Goal: Transaction & Acquisition: Book appointment/travel/reservation

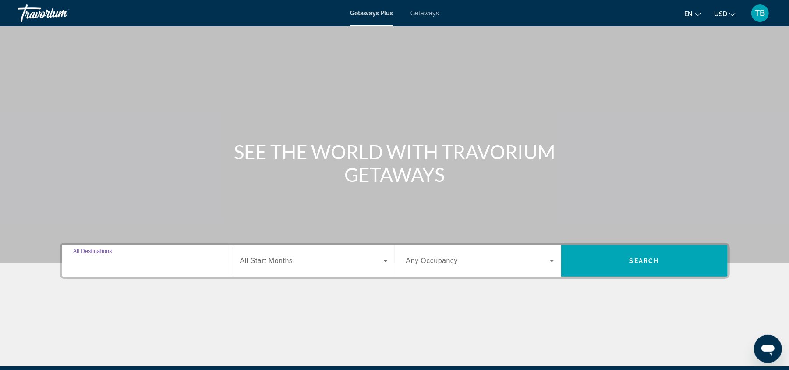
click at [130, 265] on input "Destination All Destinations" at bounding box center [147, 261] width 148 height 11
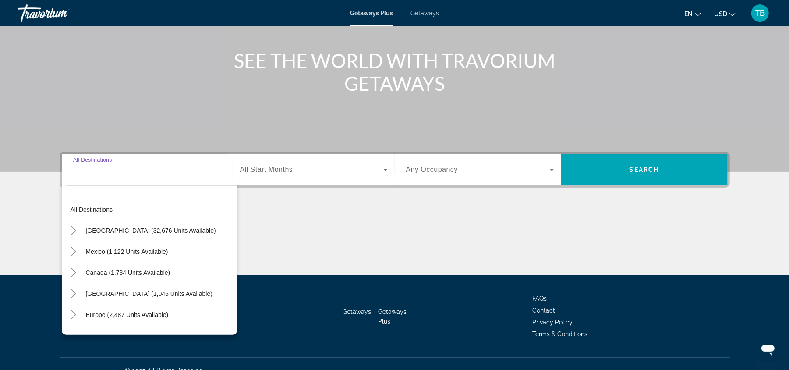
scroll to position [103, 0]
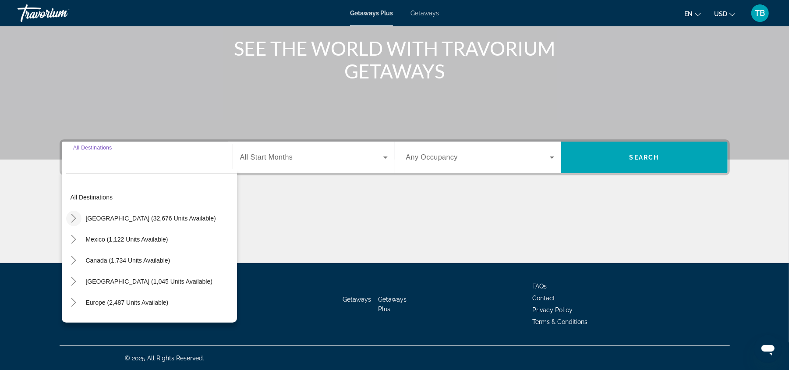
click at [78, 220] on mat-icon "Toggle United States (32,676 units available)" at bounding box center [73, 218] width 15 height 15
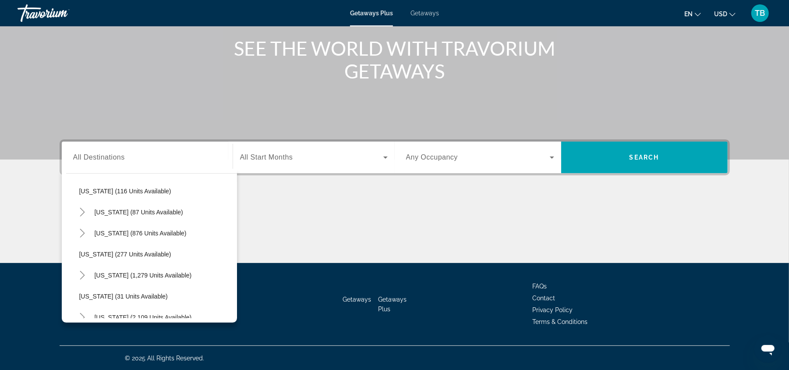
scroll to position [551, 0]
click at [97, 301] on button "[US_STATE] (2,109 units available)" at bounding box center [143, 298] width 106 height 16
type input "**********"
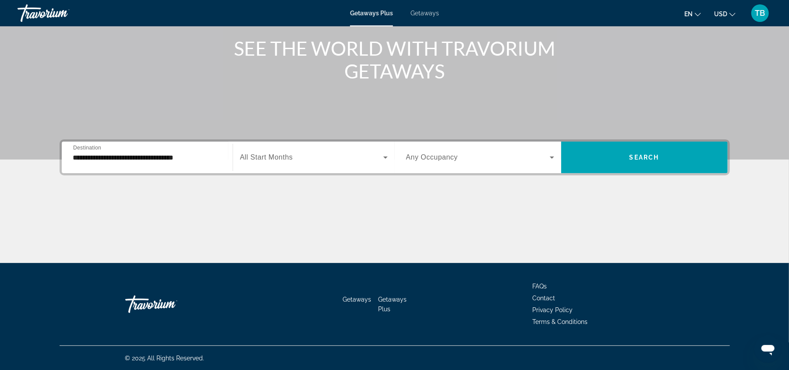
click at [305, 162] on div "Search widget" at bounding box center [314, 157] width 148 height 25
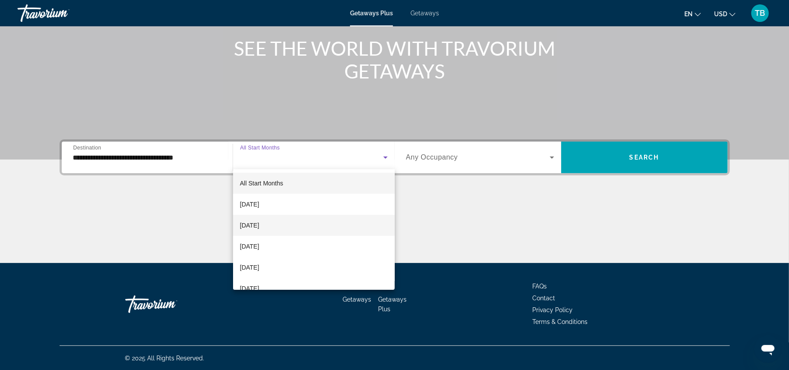
click at [251, 228] on span "[DATE]" at bounding box center [249, 225] width 19 height 11
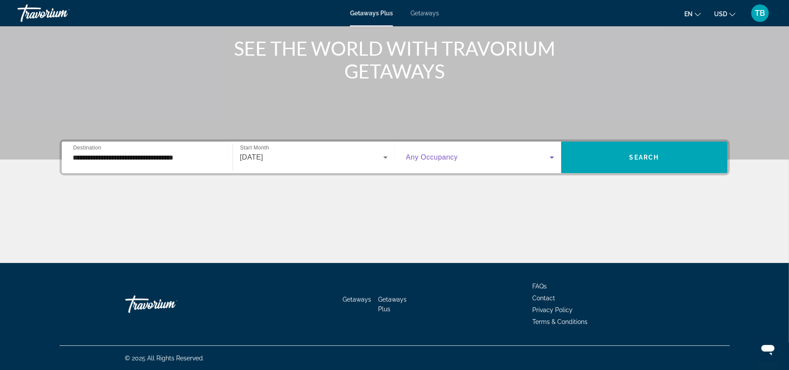
click at [552, 156] on icon "Search widget" at bounding box center [552, 157] width 4 height 2
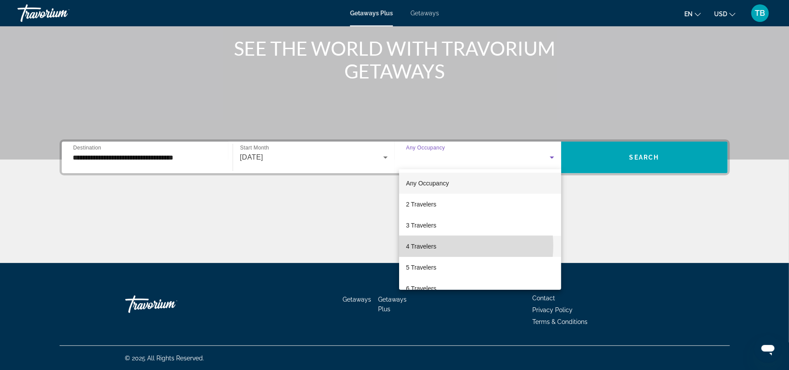
click at [446, 246] on mat-option "4 Travelers" at bounding box center [480, 246] width 163 height 21
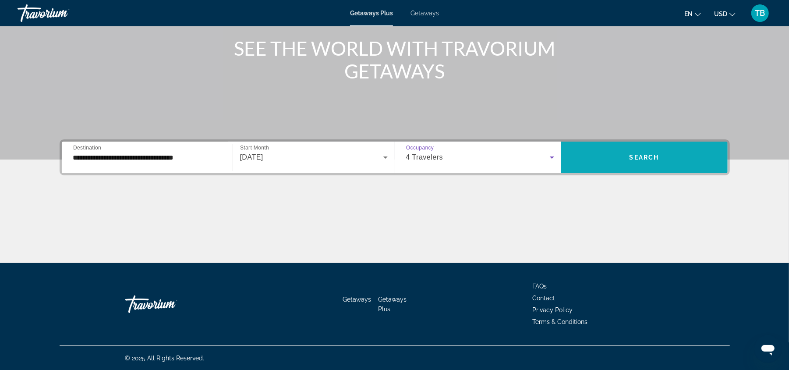
click at [674, 155] on span "Search widget" at bounding box center [644, 157] width 166 height 21
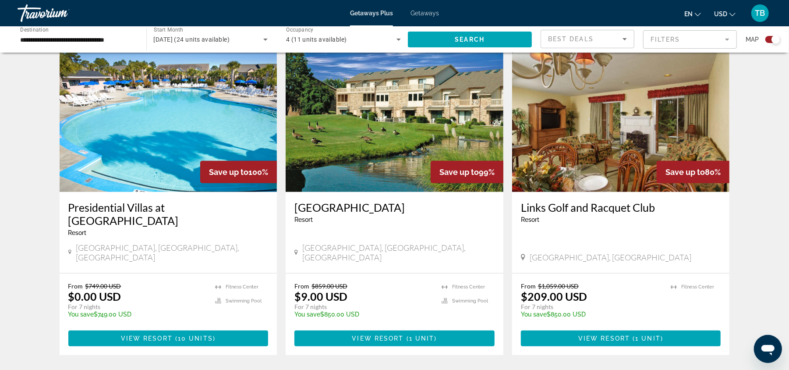
scroll to position [234, 0]
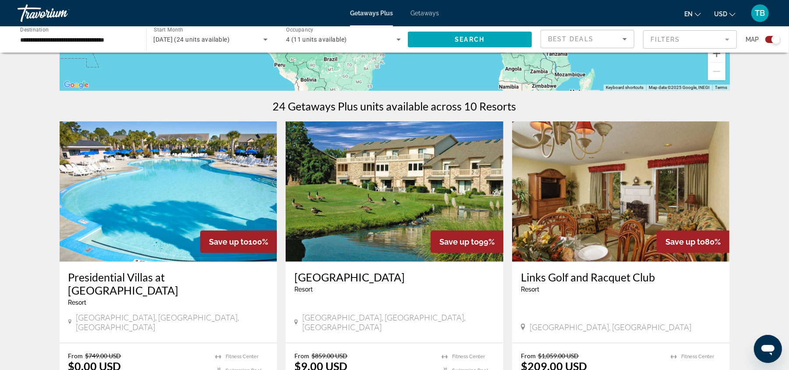
click at [407, 219] on img "Main content" at bounding box center [395, 191] width 218 height 140
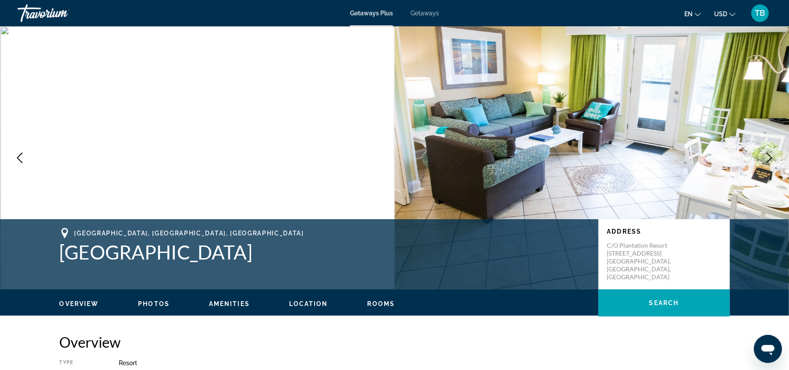
click at [776, 134] on img "Main content" at bounding box center [592, 157] width 395 height 263
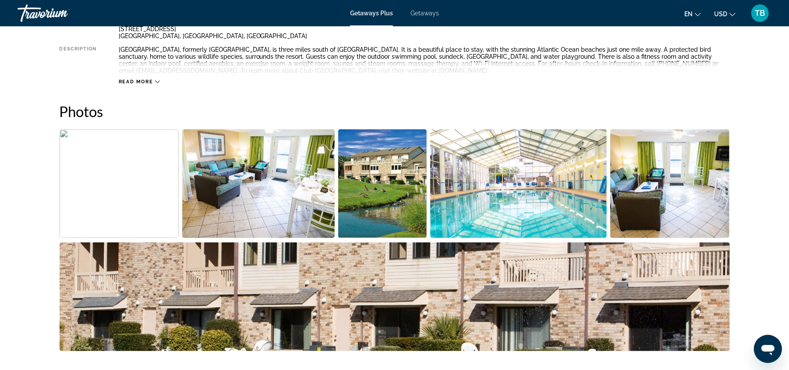
scroll to position [175, 0]
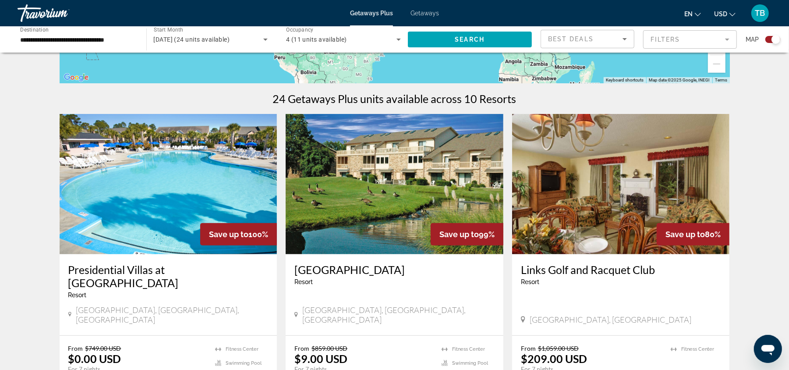
scroll to position [234, 0]
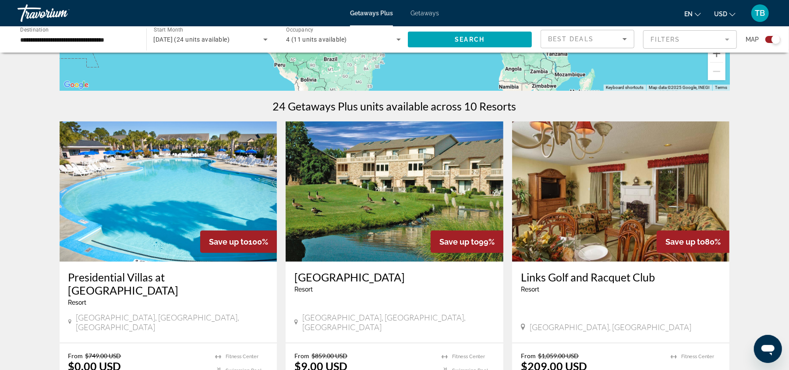
click at [155, 210] on img "Main content" at bounding box center [169, 191] width 218 height 140
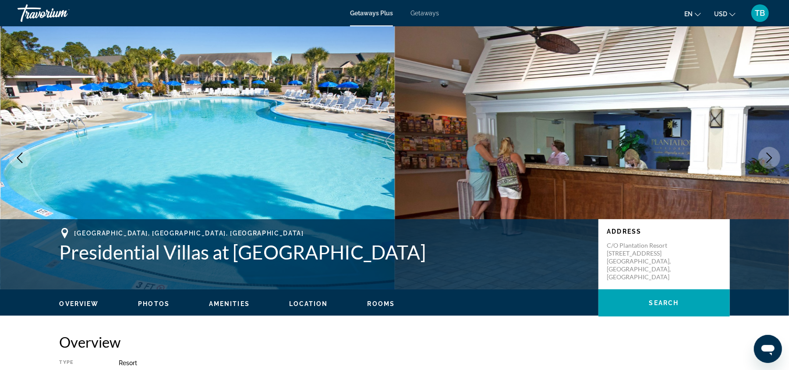
click at [536, 165] on img "Main content" at bounding box center [592, 157] width 395 height 263
click at [758, 160] on button "Next image" at bounding box center [769, 158] width 22 height 22
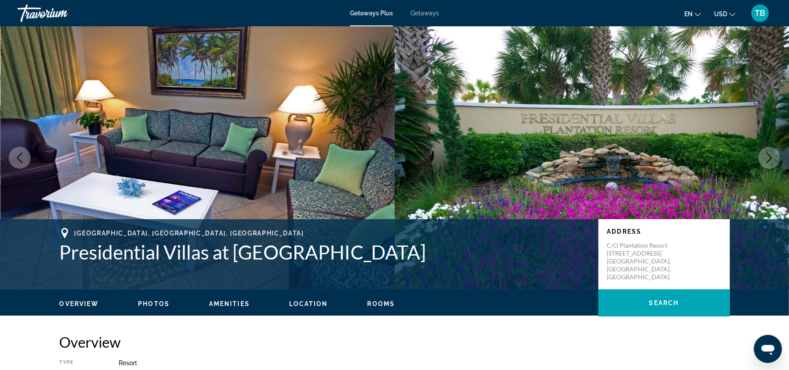
click at [752, 165] on img "Main content" at bounding box center [592, 157] width 395 height 263
click at [770, 158] on icon "Next image" at bounding box center [769, 157] width 11 height 11
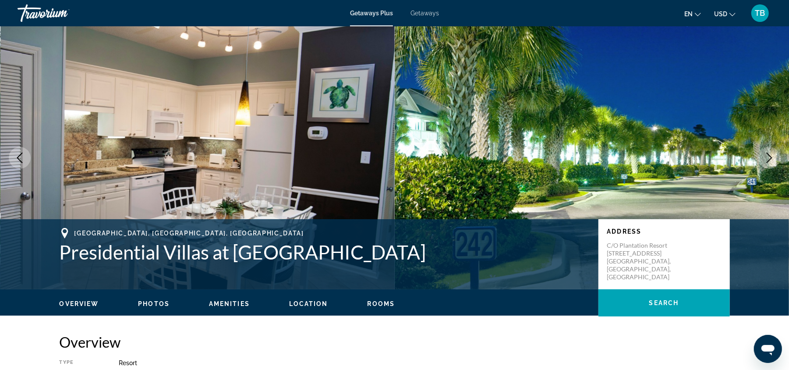
click at [768, 150] on button "Next image" at bounding box center [769, 158] width 22 height 22
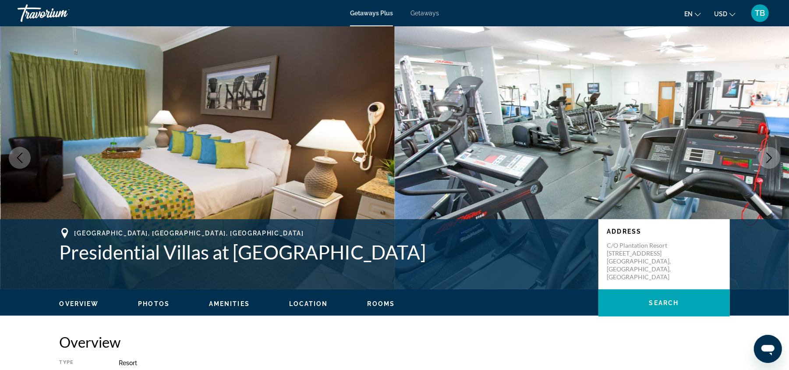
click at [761, 157] on button "Next image" at bounding box center [769, 158] width 22 height 22
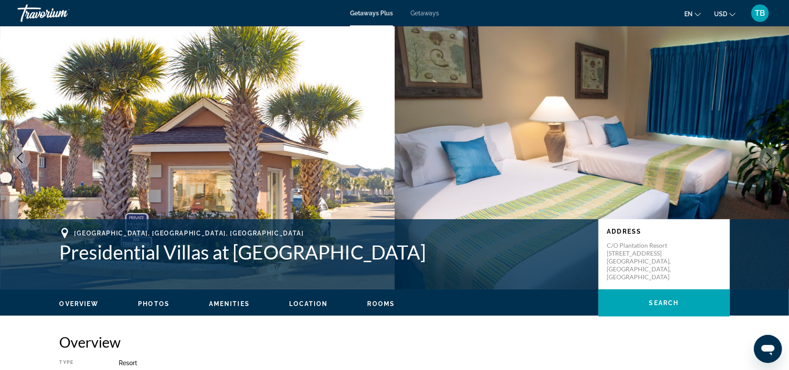
click at [759, 160] on button "Next image" at bounding box center [769, 158] width 22 height 22
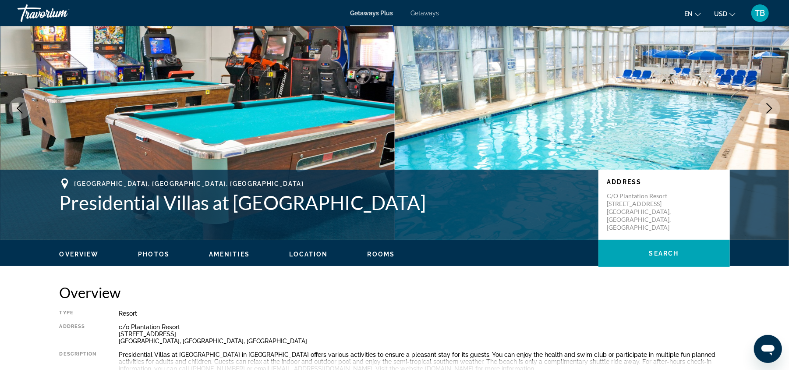
scroll to position [117, 0]
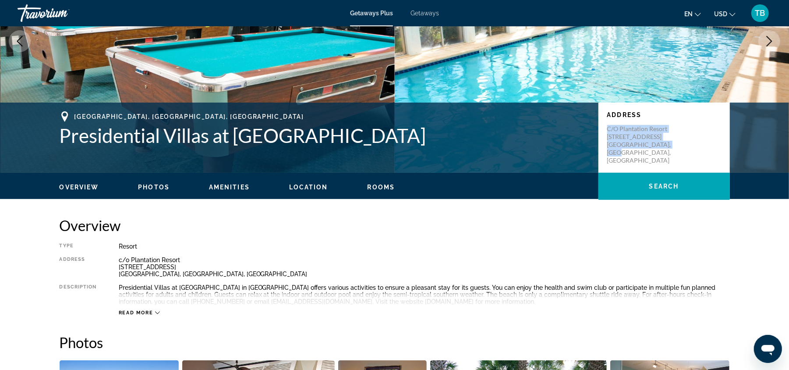
drag, startPoint x: 688, startPoint y: 148, endPoint x: 605, endPoint y: 131, distance: 84.6
click at [605, 131] on div "Address c/[GEOGRAPHIC_DATA] [STREET_ADDRESS]" at bounding box center [663, 138] width 131 height 70
copy p "c/[GEOGRAPHIC_DATA] [STREET_ADDRESS]"
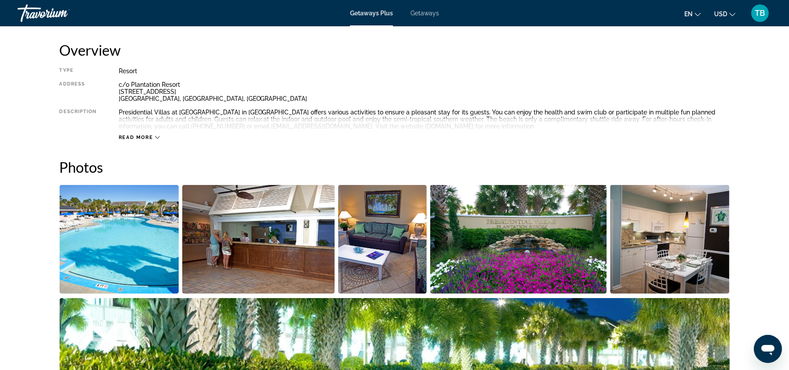
scroll to position [0, 0]
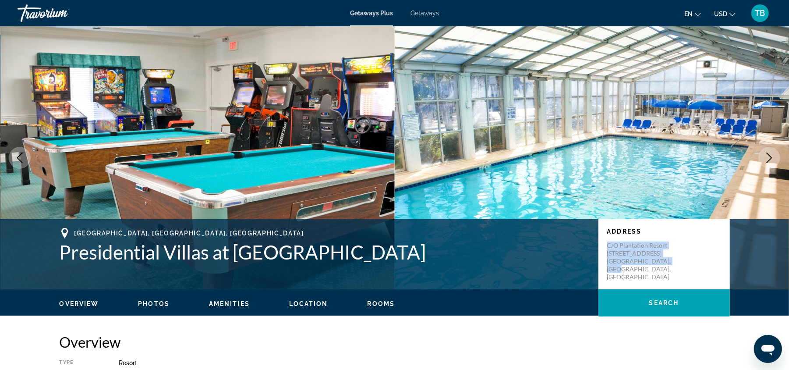
click at [573, 153] on img "Main content" at bounding box center [592, 157] width 395 height 263
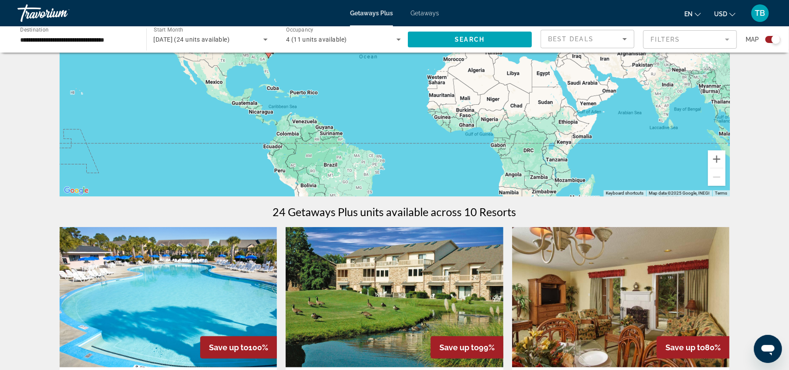
scroll to position [117, 0]
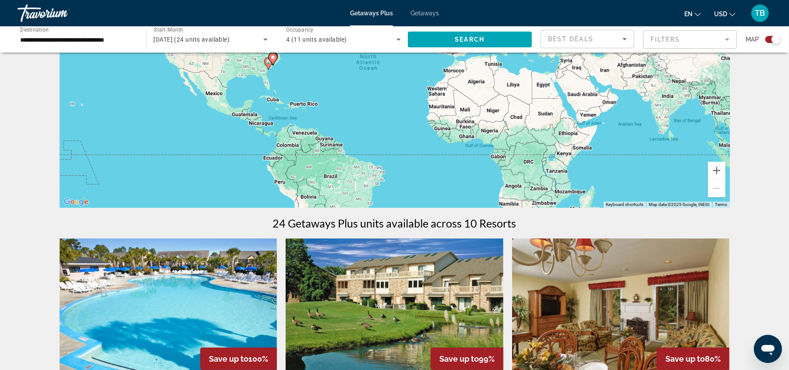
click at [81, 35] on input "**********" at bounding box center [77, 40] width 115 height 11
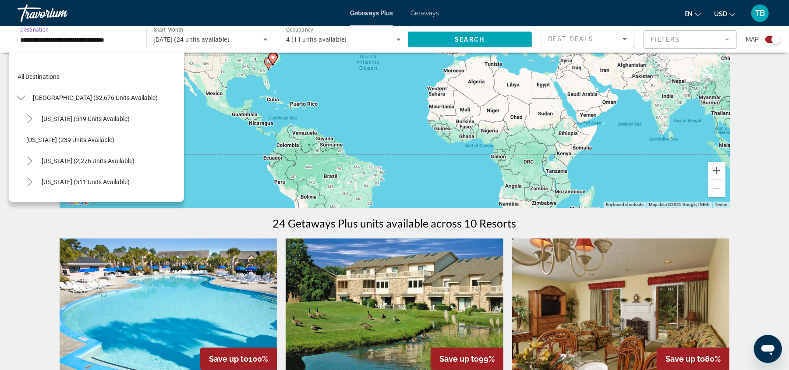
scroll to position [598, 0]
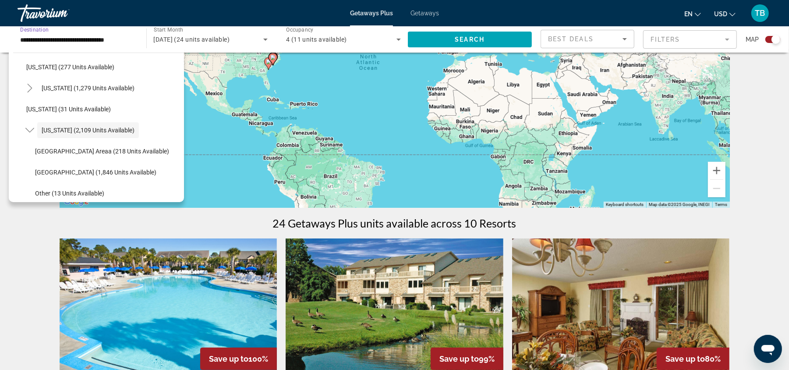
click at [265, 170] on div "To activate drag with keyboard, press Alt + Enter. Once in keyboard drag state,…" at bounding box center [395, 76] width 670 height 263
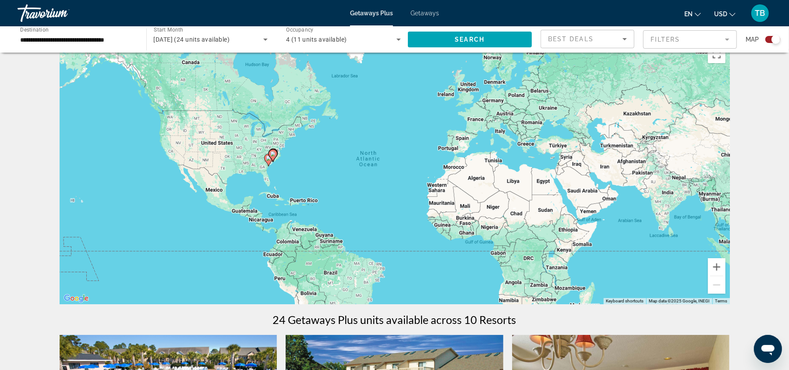
scroll to position [0, 0]
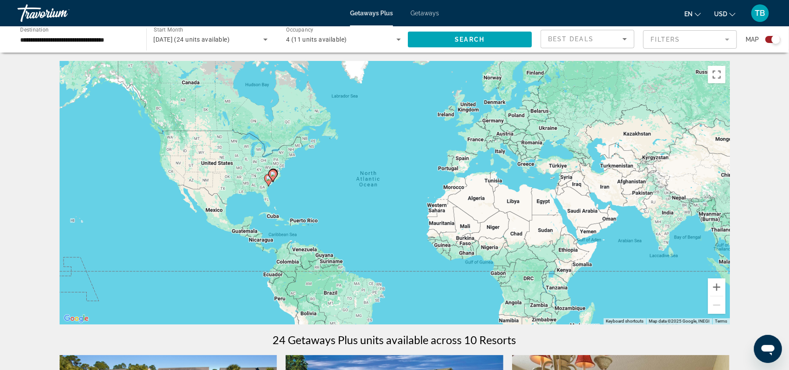
click at [417, 13] on span "Getaways" at bounding box center [424, 13] width 28 height 7
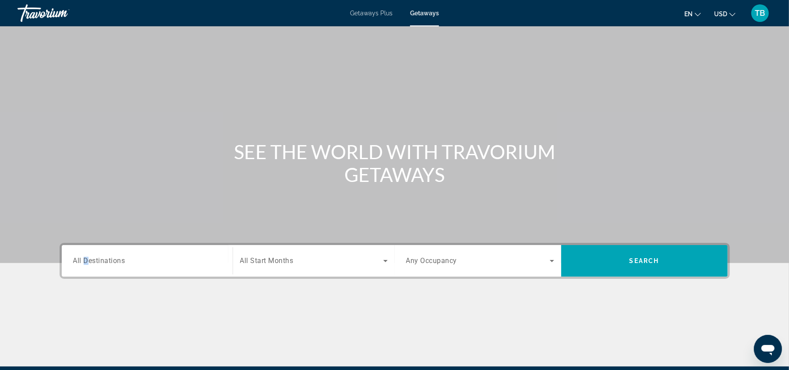
click at [86, 256] on span "All Destinations" at bounding box center [99, 260] width 52 height 8
click at [86, 256] on input "Destination All Destinations" at bounding box center [147, 261] width 148 height 11
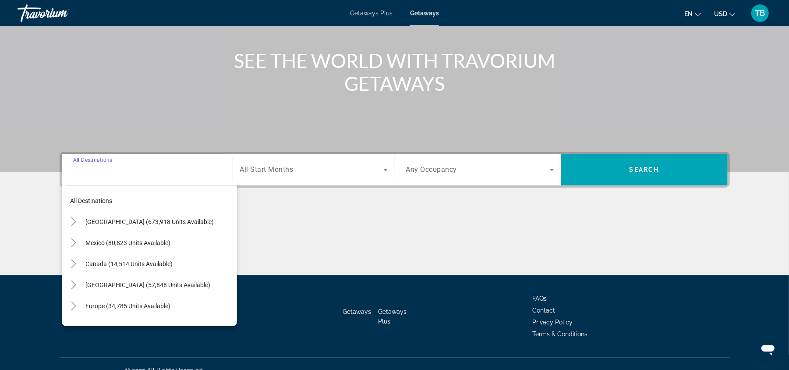
scroll to position [103, 0]
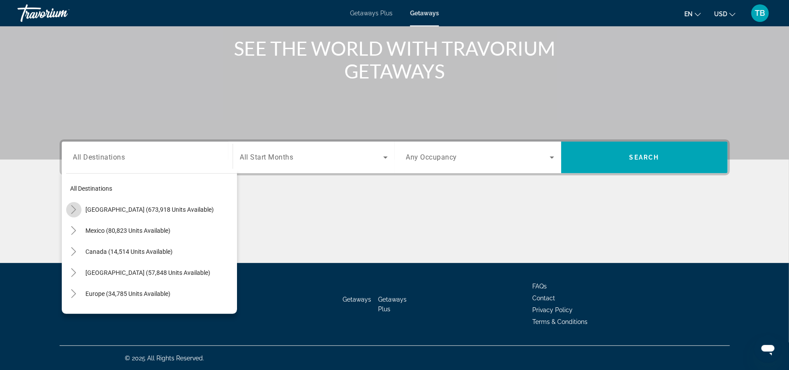
click at [71, 210] on icon "Toggle United States (673,918 units available)" at bounding box center [73, 209] width 9 height 9
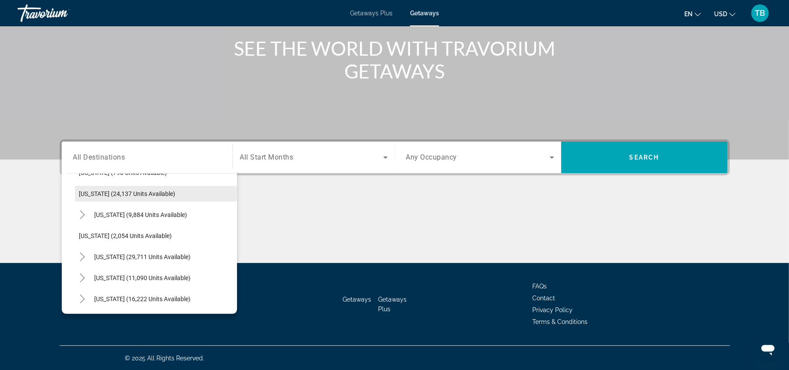
scroll to position [668, 0]
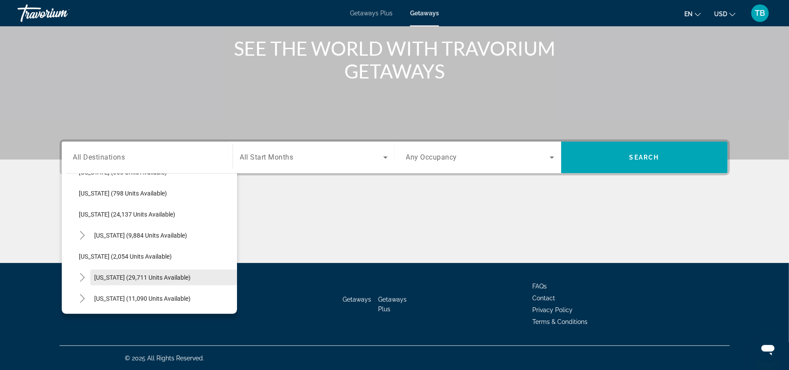
click at [109, 272] on span "Search widget" at bounding box center [163, 277] width 147 height 21
type input "**********"
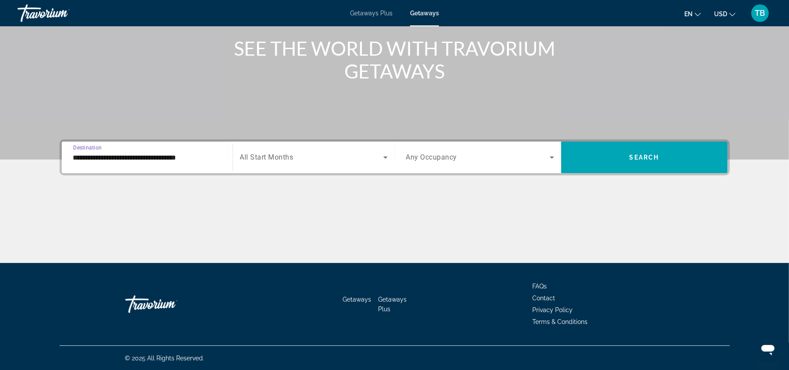
click at [343, 139] on div "**********" at bounding box center [395, 157] width 670 height 36
click at [336, 151] on div "Search widget" at bounding box center [314, 157] width 148 height 25
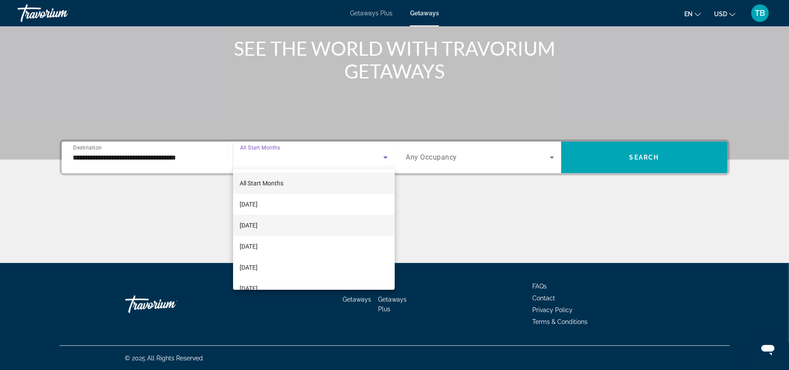
click at [253, 230] on span "[DATE]" at bounding box center [249, 225] width 18 height 11
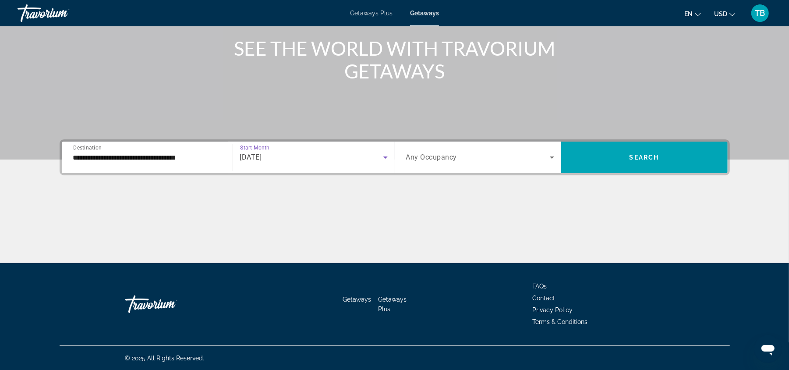
click at [547, 157] on div "Search widget" at bounding box center [480, 157] width 148 height 11
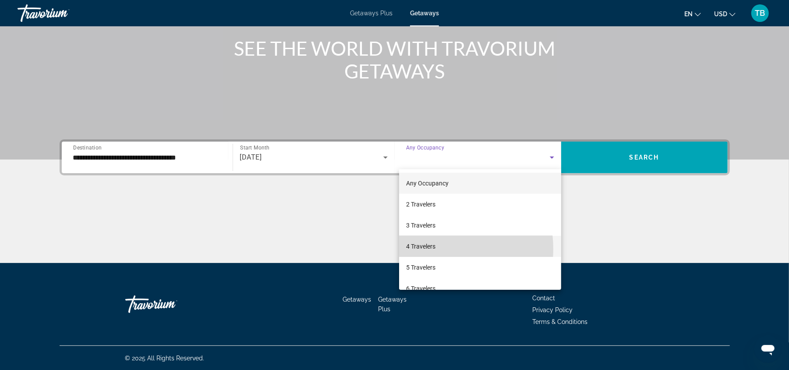
click at [429, 249] on span "4 Travelers" at bounding box center [420, 246] width 29 height 11
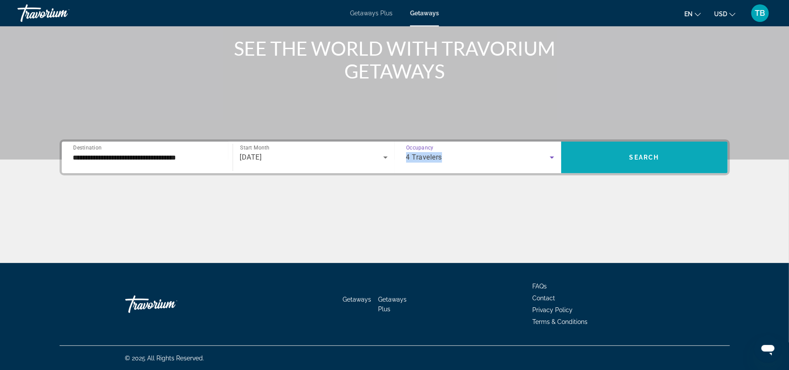
click at [648, 158] on span "Search" at bounding box center [645, 157] width 30 height 7
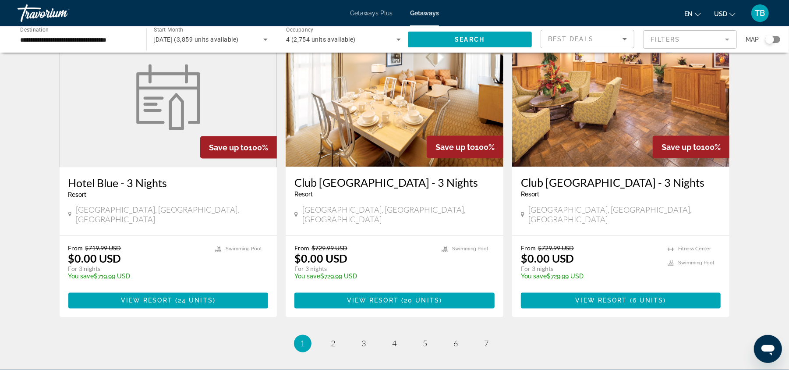
scroll to position [1088, 0]
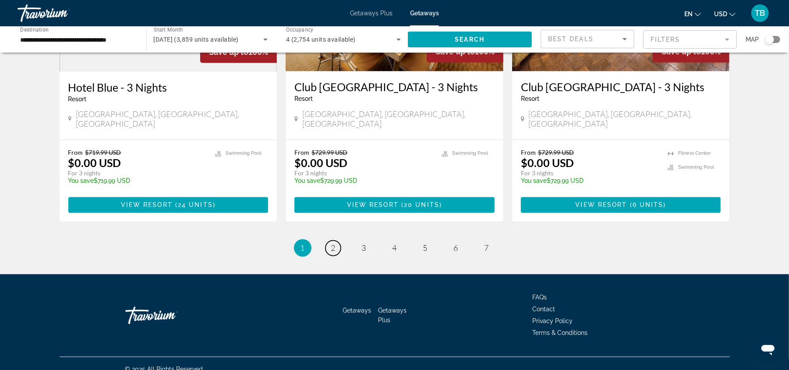
click at [329, 241] on link "page 2" at bounding box center [333, 248] width 15 height 15
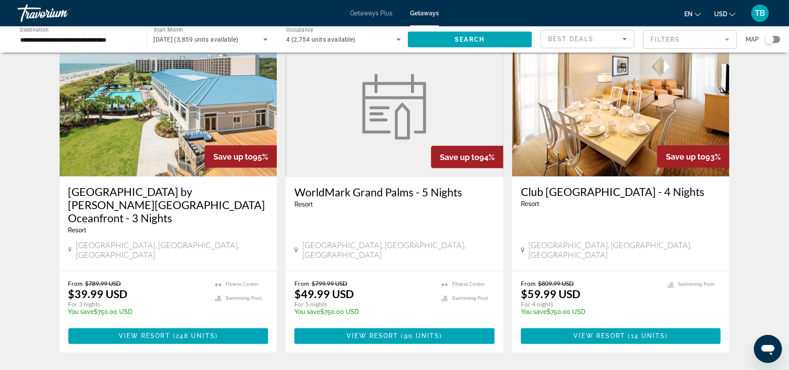
scroll to position [1087, 0]
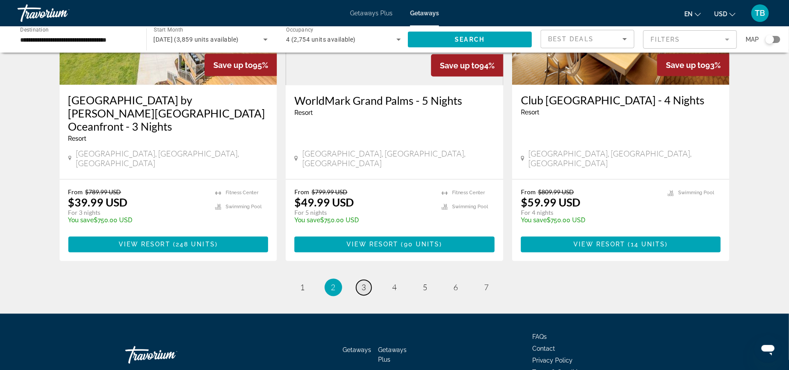
click at [365, 283] on span "3" at bounding box center [364, 288] width 4 height 10
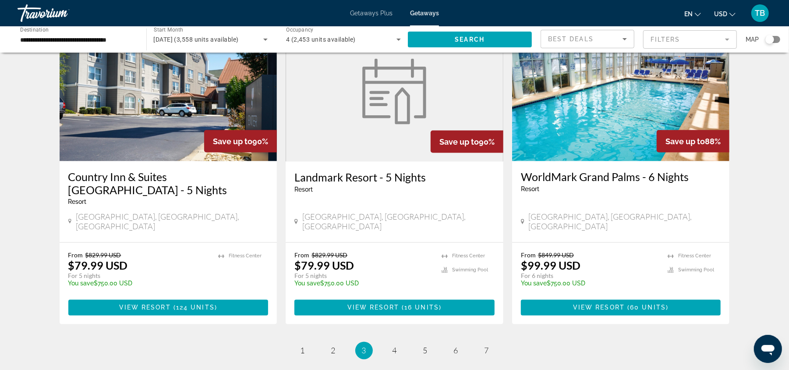
scroll to position [1051, 0]
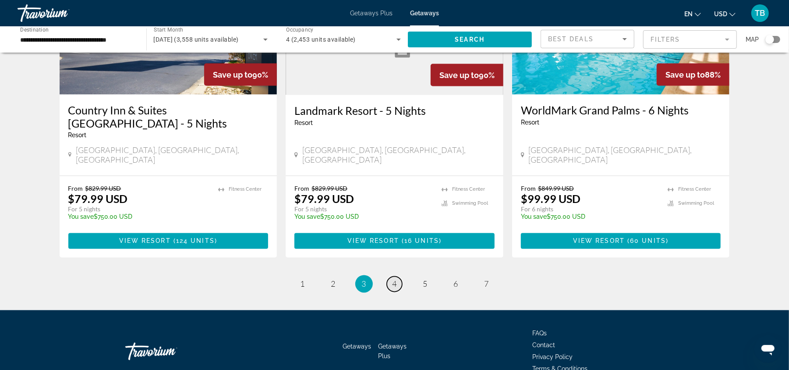
click at [395, 279] on span "4" at bounding box center [395, 284] width 4 height 10
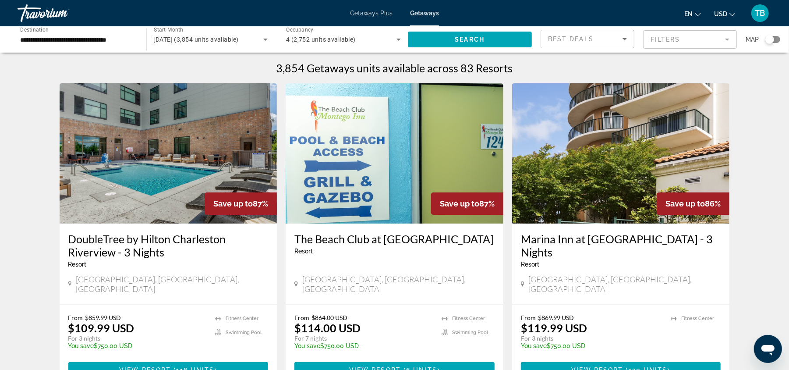
click at [188, 160] on img "Main content" at bounding box center [169, 153] width 218 height 140
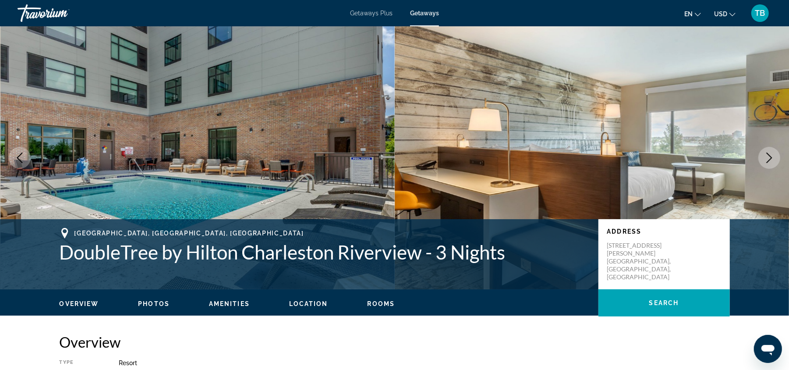
click at [767, 158] on icon "Next image" at bounding box center [769, 157] width 11 height 11
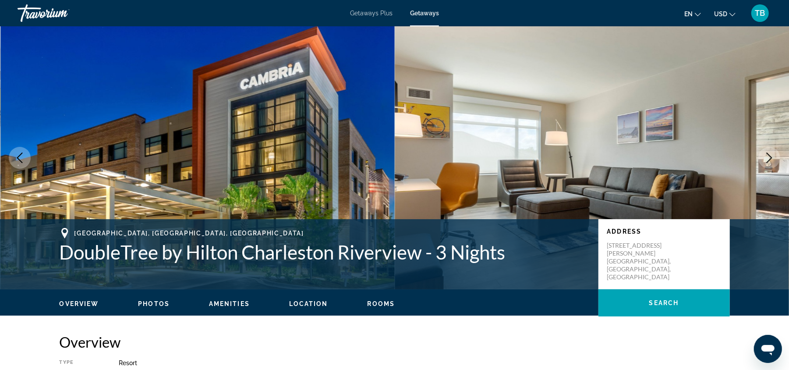
click at [761, 155] on button "Next image" at bounding box center [769, 158] width 22 height 22
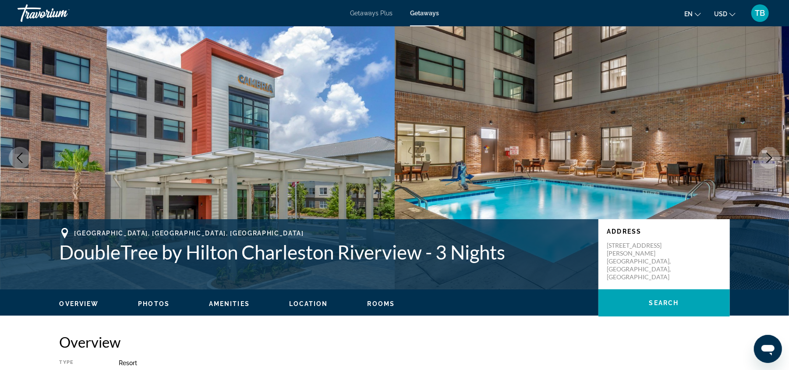
click at [749, 155] on img "Main content" at bounding box center [592, 157] width 395 height 263
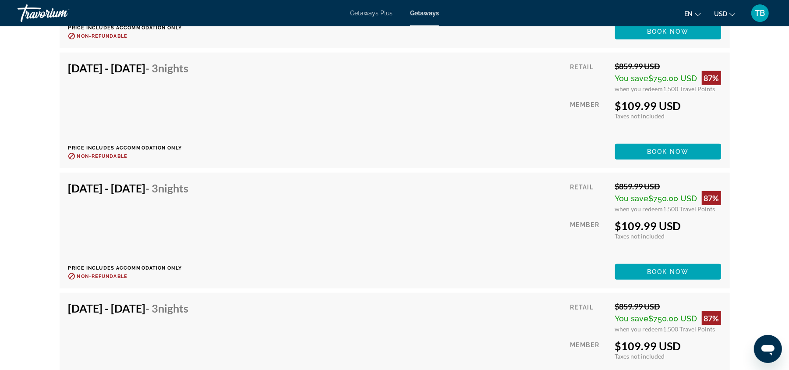
scroll to position [2862, 0]
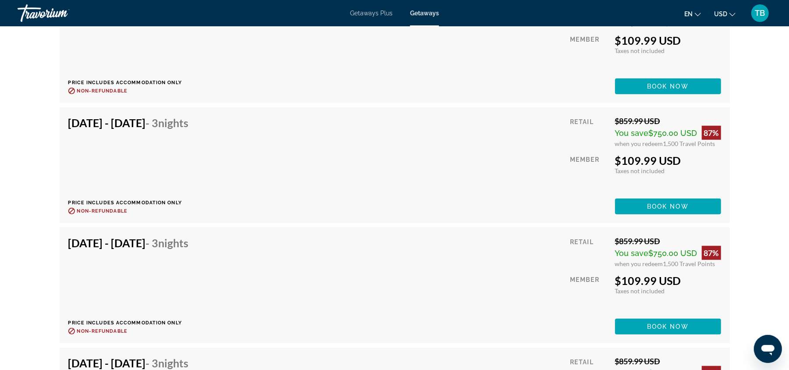
click at [643, 327] on span "Main content" at bounding box center [668, 326] width 106 height 21
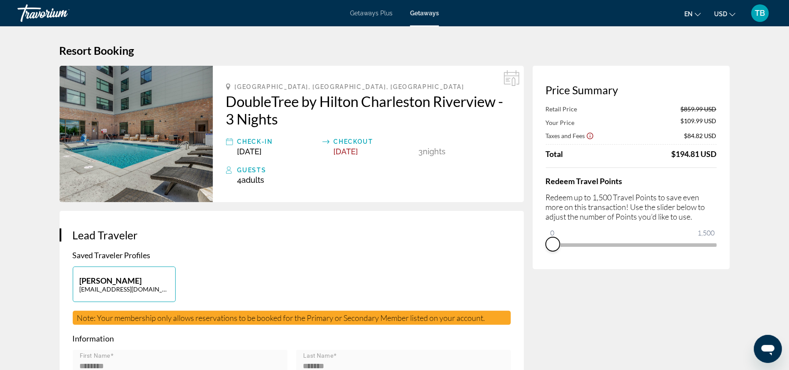
drag, startPoint x: 714, startPoint y: 253, endPoint x: 514, endPoint y: 281, distance: 202.2
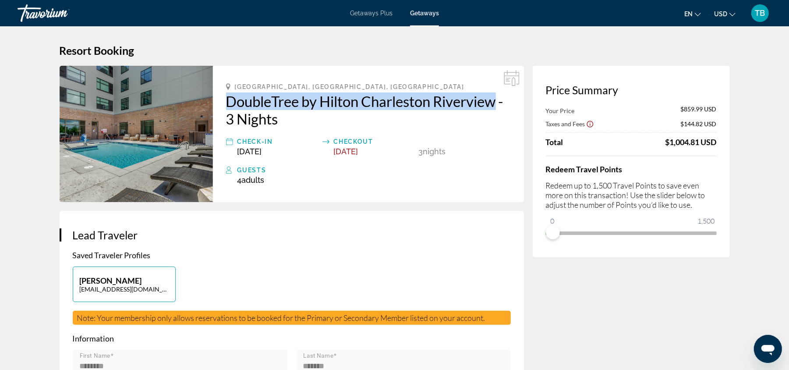
drag, startPoint x: 223, startPoint y: 102, endPoint x: 498, endPoint y: 102, distance: 275.1
click at [498, 102] on div "[GEOGRAPHIC_DATA], [GEOGRAPHIC_DATA], [GEOGRAPHIC_DATA] DoubleTree by Hilton Ch…" at bounding box center [368, 134] width 311 height 136
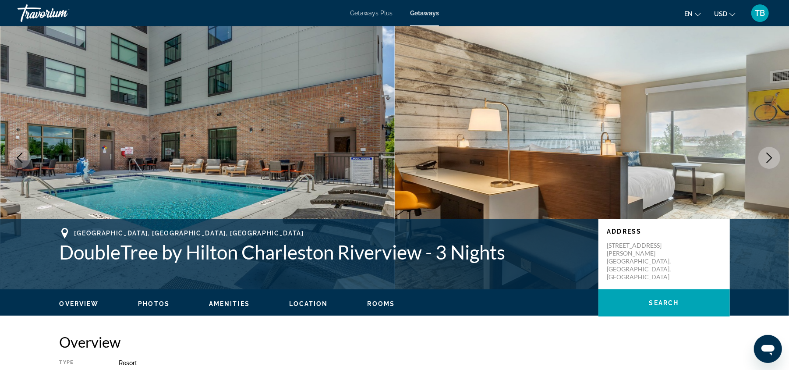
click at [773, 153] on icon "Next image" at bounding box center [769, 157] width 11 height 11
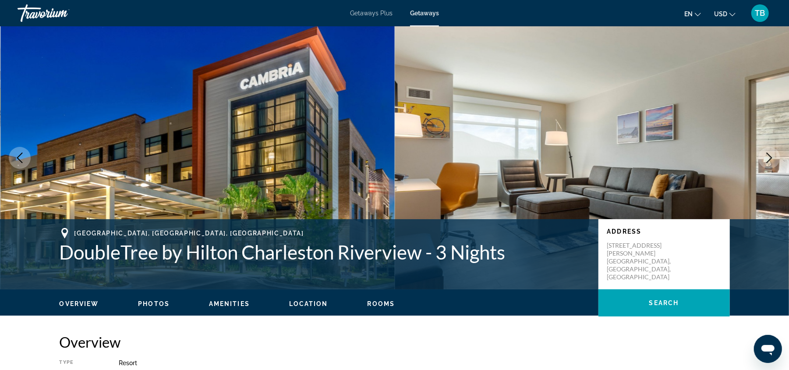
click at [773, 152] on icon "Next image" at bounding box center [769, 157] width 11 height 11
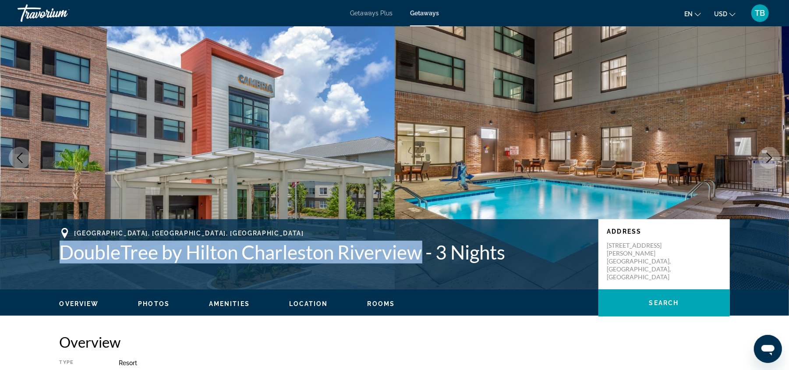
drag, startPoint x: 425, startPoint y: 253, endPoint x: 52, endPoint y: 259, distance: 373.3
click at [52, 259] on div "[GEOGRAPHIC_DATA], [GEOGRAPHIC_DATA], [GEOGRAPHIC_DATA] DoubleTree by Hilton Ch…" at bounding box center [394, 254] width 705 height 53
copy h1 "DoubleTree by Hilton Charleston Riverview"
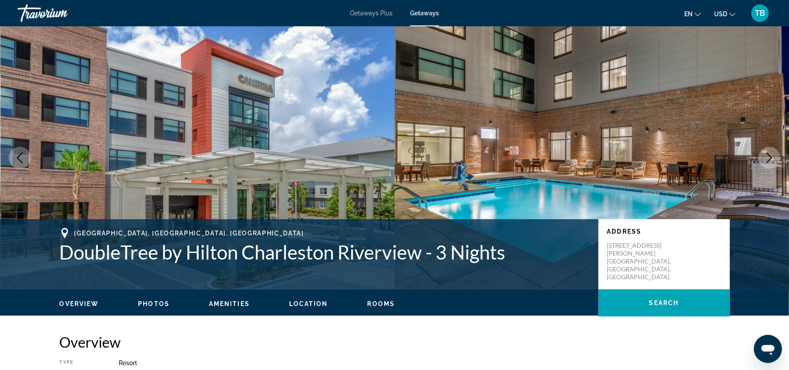
click at [468, 293] on div "Overview Photos Amenities Location Rooms Search" at bounding box center [394, 302] width 705 height 27
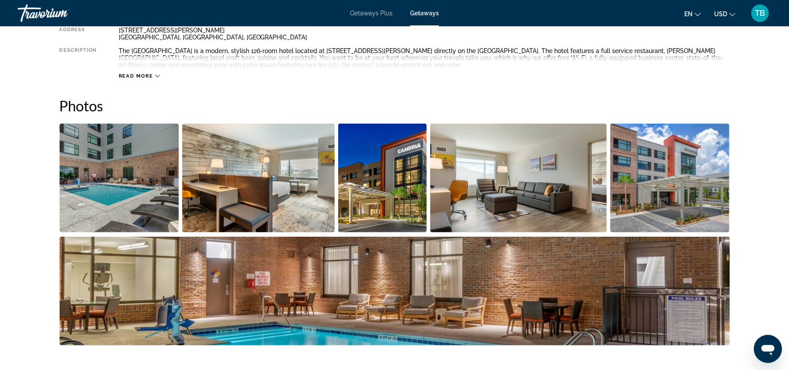
scroll to position [339, 0]
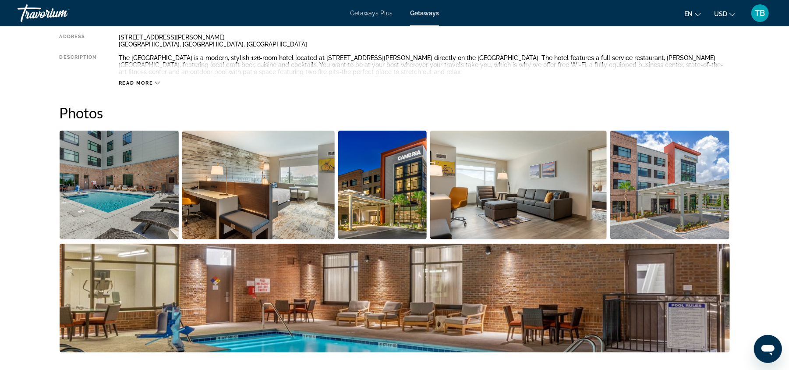
click at [333, 169] on img "Open full-screen image slider" at bounding box center [258, 185] width 152 height 109
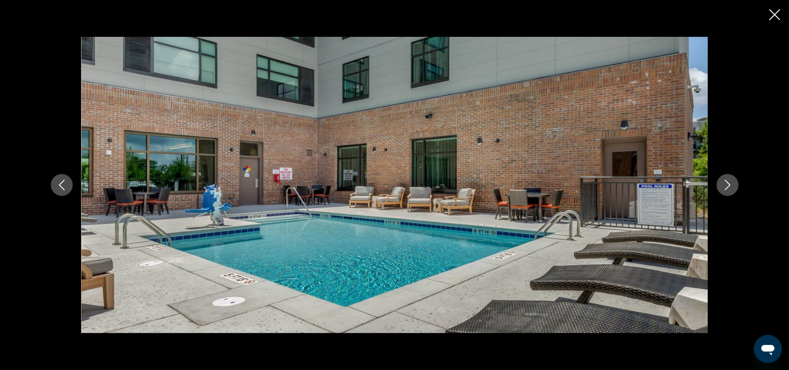
click at [722, 185] on icon "Next image" at bounding box center [727, 185] width 11 height 11
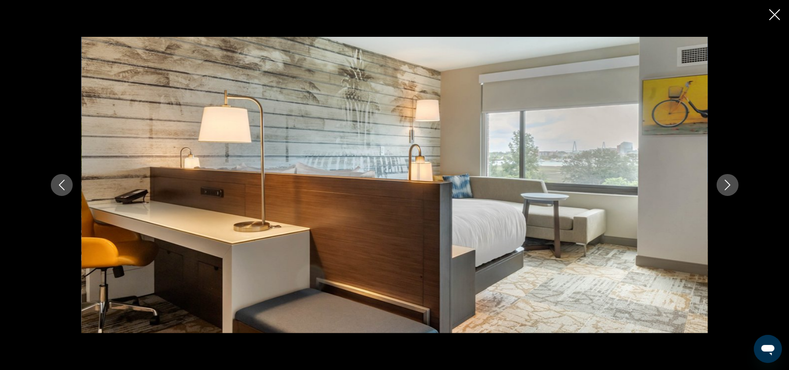
click at [722, 185] on icon "Next image" at bounding box center [727, 185] width 11 height 11
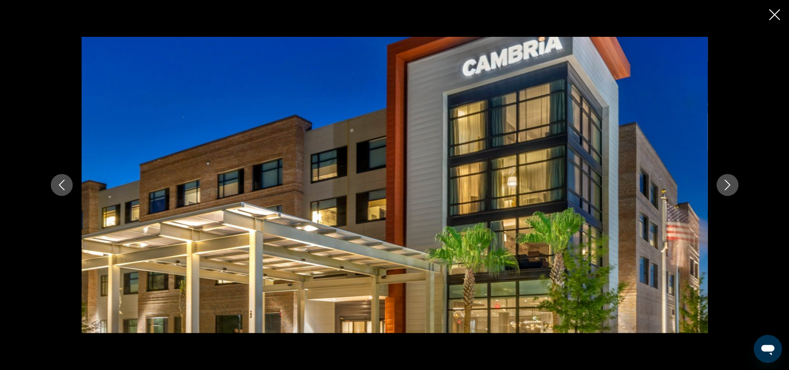
click at [722, 185] on icon "Next image" at bounding box center [727, 185] width 11 height 11
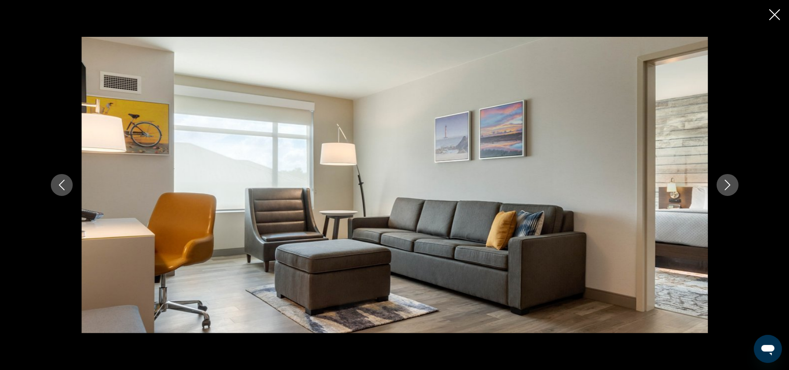
click at [722, 185] on icon "Next image" at bounding box center [727, 185] width 11 height 11
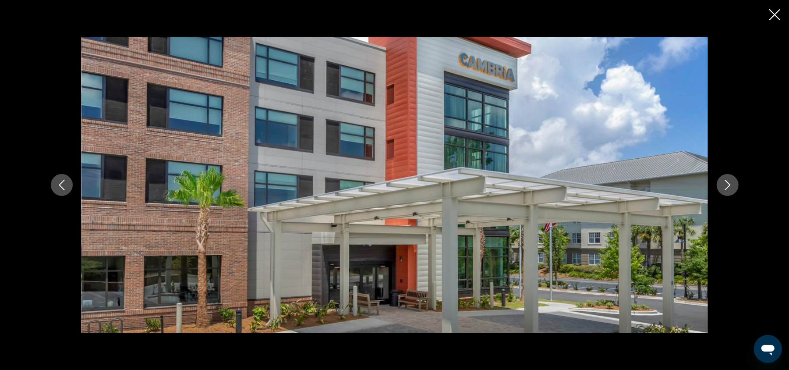
click at [722, 185] on icon "Next image" at bounding box center [727, 185] width 11 height 11
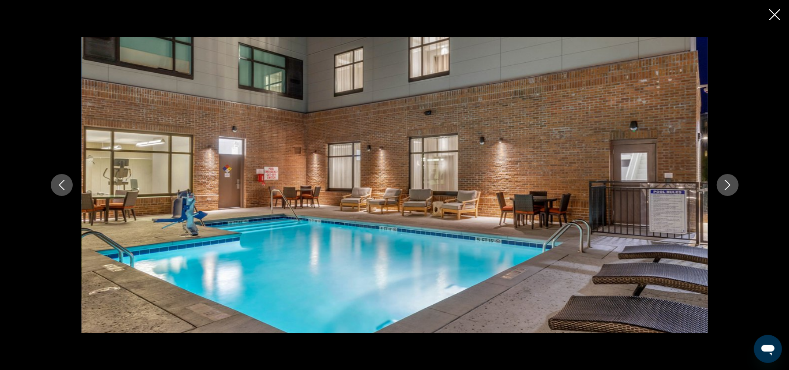
click at [722, 185] on icon "Next image" at bounding box center [727, 185] width 11 height 11
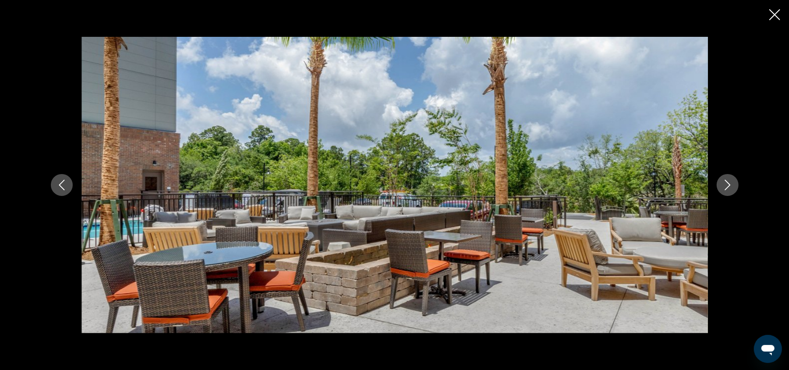
click at [721, 185] on button "Next image" at bounding box center [728, 185] width 22 height 22
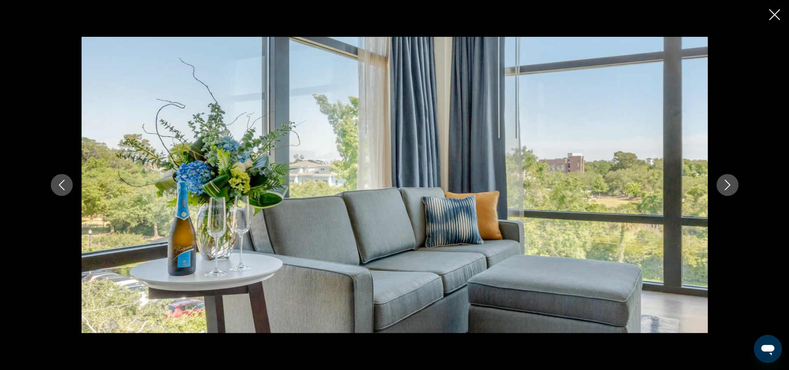
click at [721, 185] on button "Next image" at bounding box center [728, 185] width 22 height 22
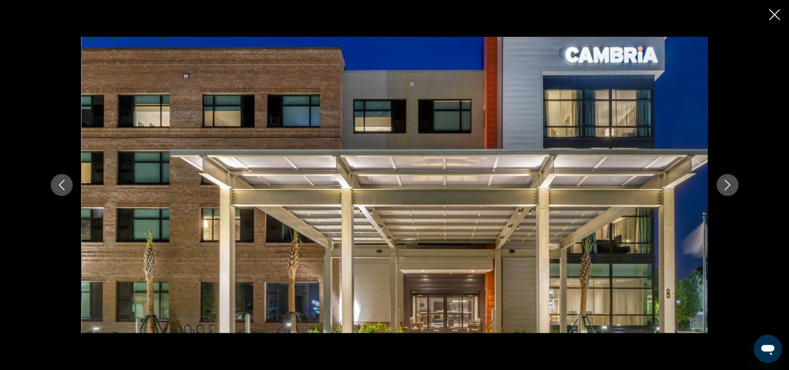
click at [721, 185] on button "Next image" at bounding box center [728, 185] width 22 height 22
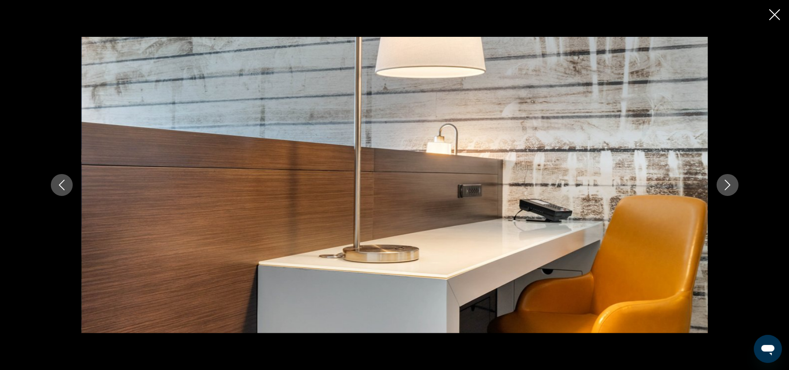
click at [767, 15] on div "prev next" at bounding box center [394, 185] width 789 height 370
click at [779, 11] on icon "Close slideshow" at bounding box center [774, 14] width 11 height 11
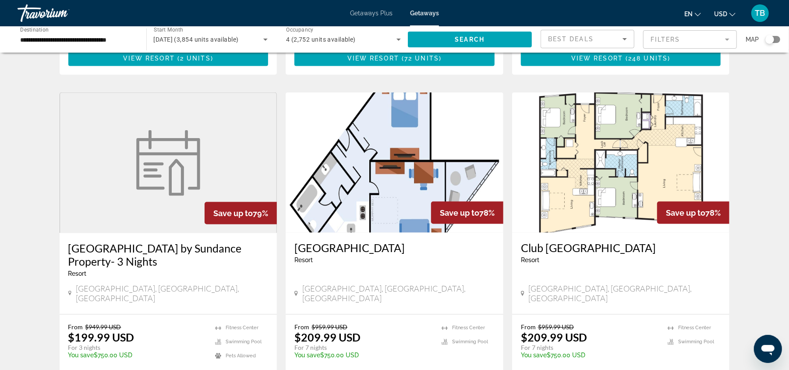
scroll to position [1051, 0]
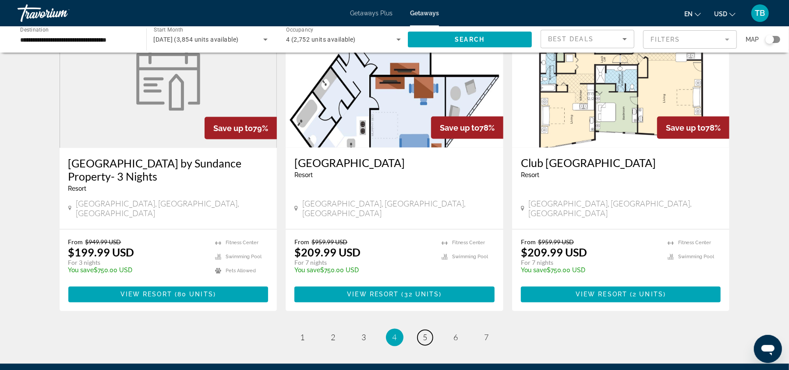
click at [427, 333] on span "5" at bounding box center [425, 338] width 4 height 10
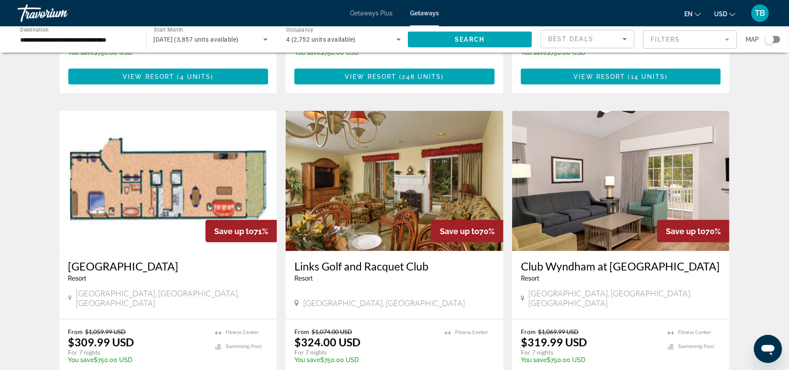
scroll to position [1075, 0]
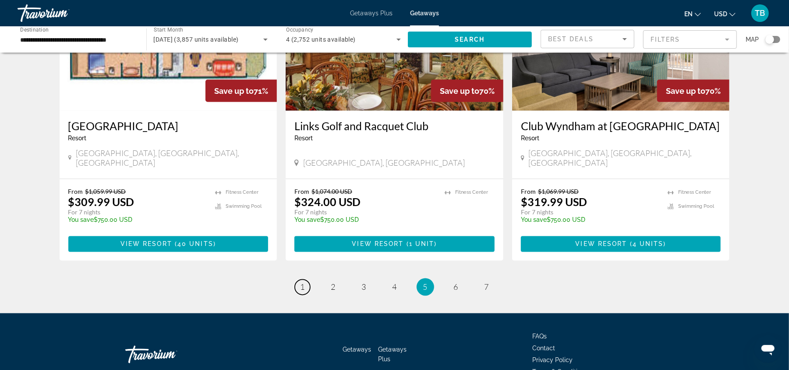
click at [307, 280] on link "page 1" at bounding box center [302, 287] width 15 height 15
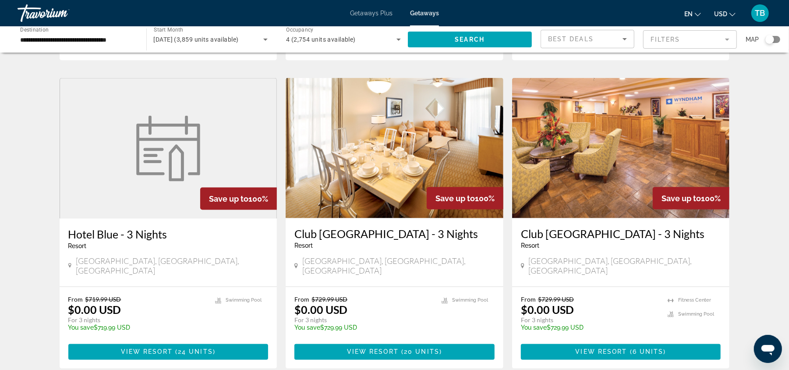
scroll to position [1088, 0]
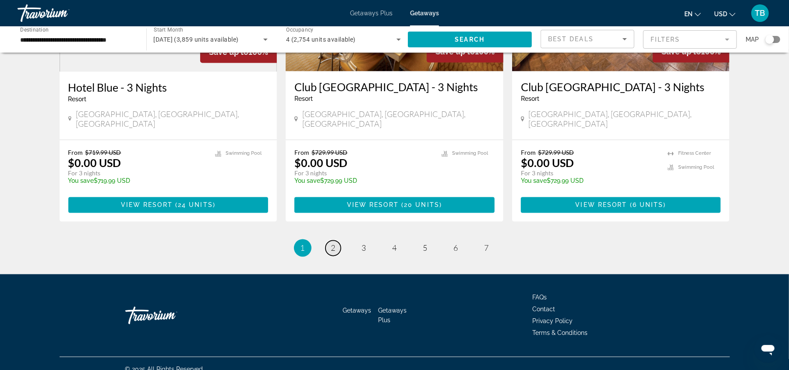
click at [336, 241] on link "page 2" at bounding box center [333, 248] width 15 height 15
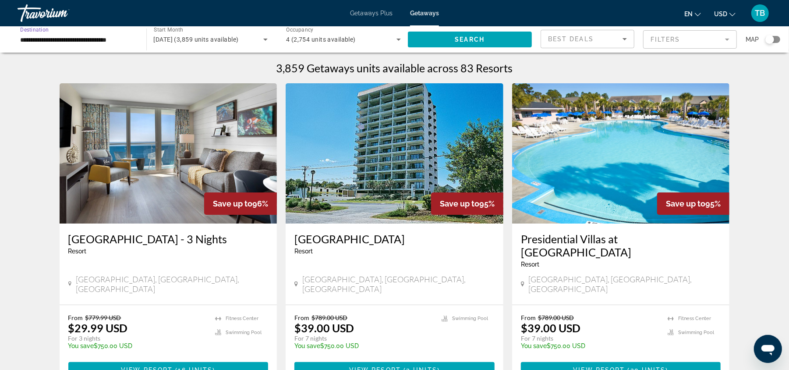
drag, startPoint x: 102, startPoint y: 41, endPoint x: 100, endPoint y: 46, distance: 5.1
click at [100, 46] on div "**********" at bounding box center [77, 39] width 115 height 25
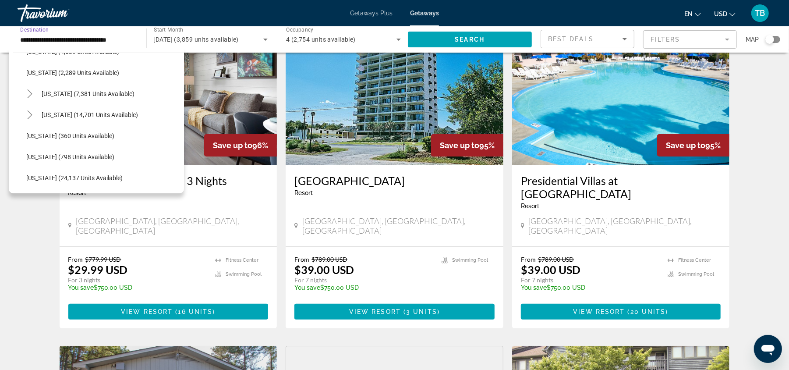
scroll to position [567, 0]
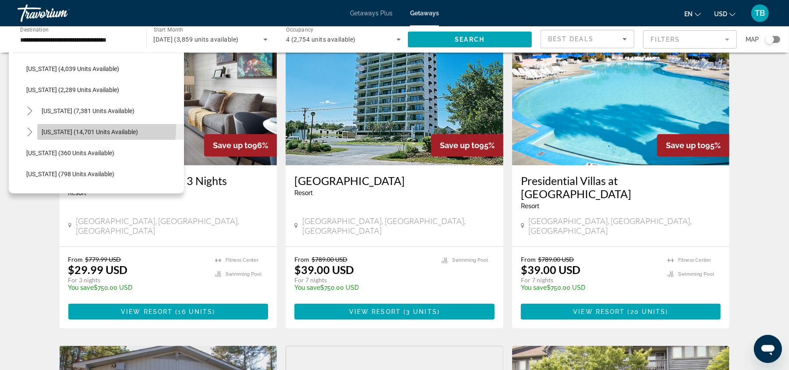
click at [79, 127] on span "Search widget" at bounding box center [110, 131] width 147 height 21
type input "**********"
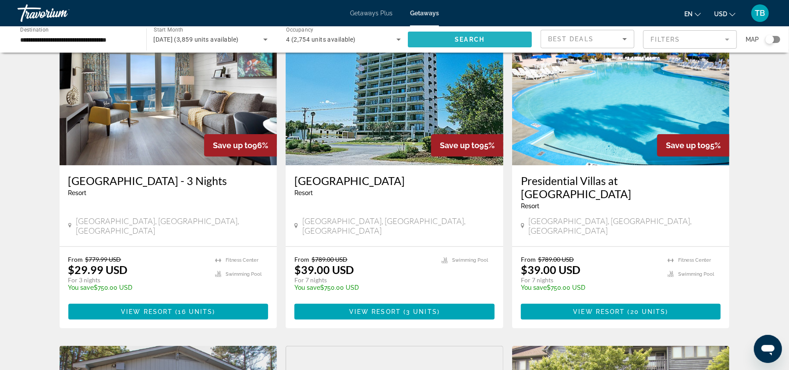
click at [476, 33] on span "Search widget" at bounding box center [470, 39] width 124 height 21
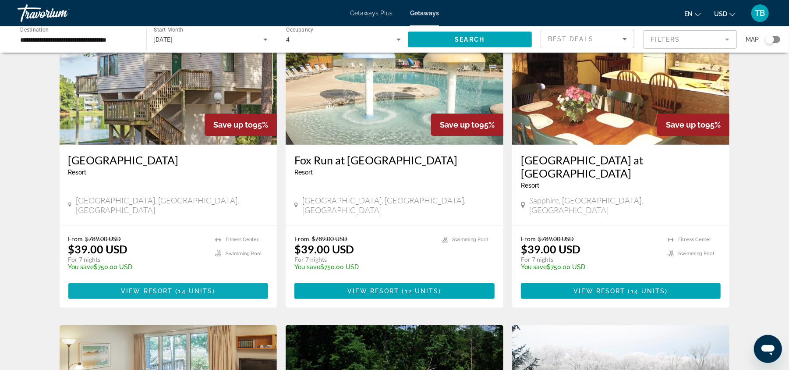
scroll to position [58, 0]
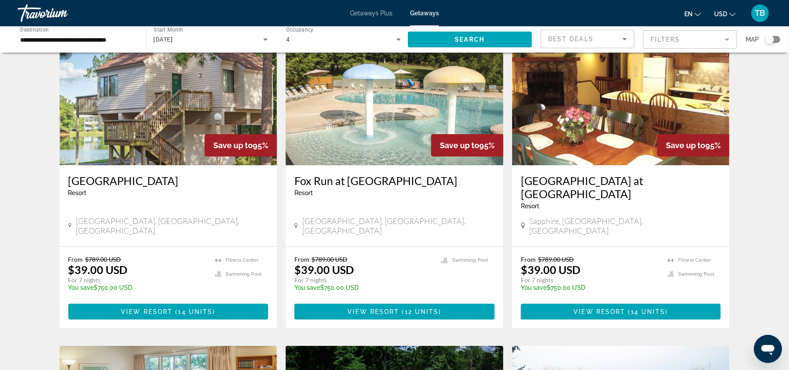
click at [92, 182] on h3 "[GEOGRAPHIC_DATA]" at bounding box center [168, 180] width 200 height 13
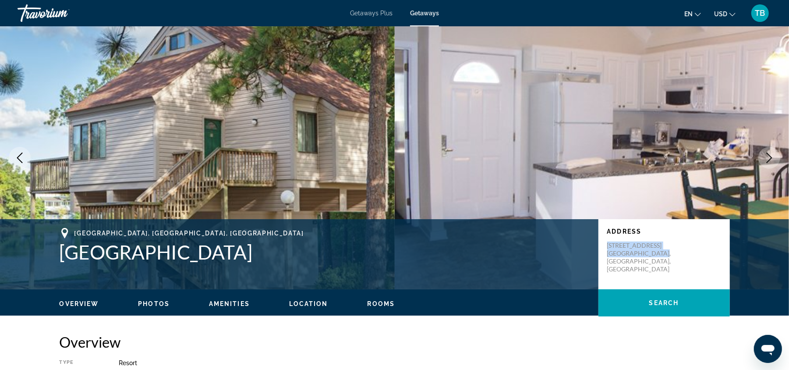
drag, startPoint x: 672, startPoint y: 258, endPoint x: 605, endPoint y: 246, distance: 67.6
click at [605, 246] on div "Address [STREET_ADDRESS]" at bounding box center [663, 254] width 131 height 70
copy p "[STREET_ADDRESS]"
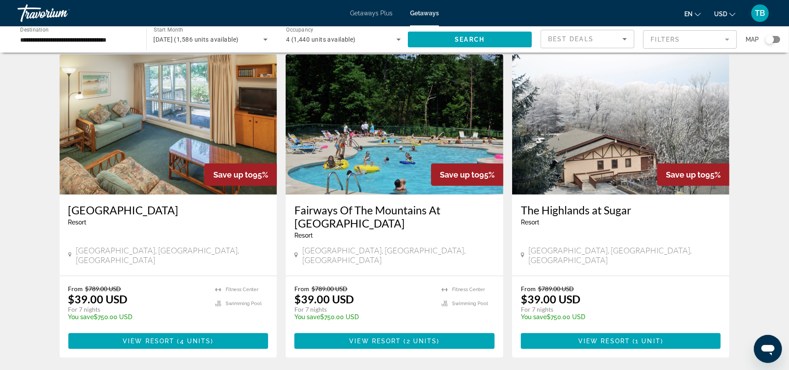
scroll to position [350, 0]
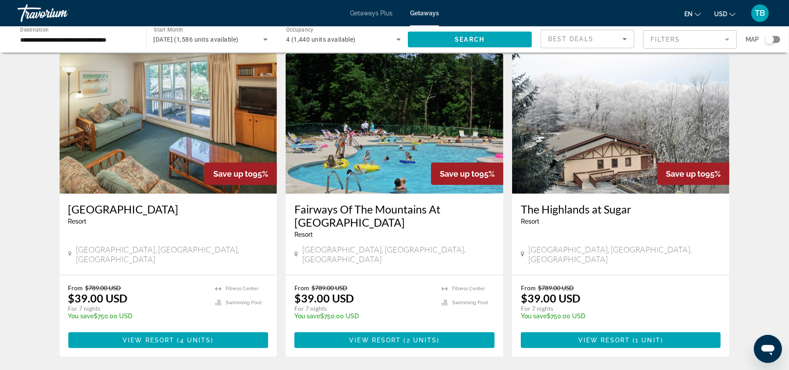
click at [604, 135] on img "Main content" at bounding box center [621, 123] width 218 height 140
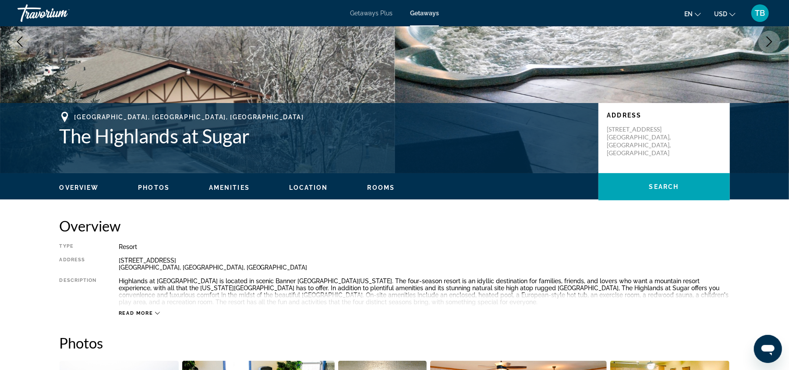
scroll to position [117, 0]
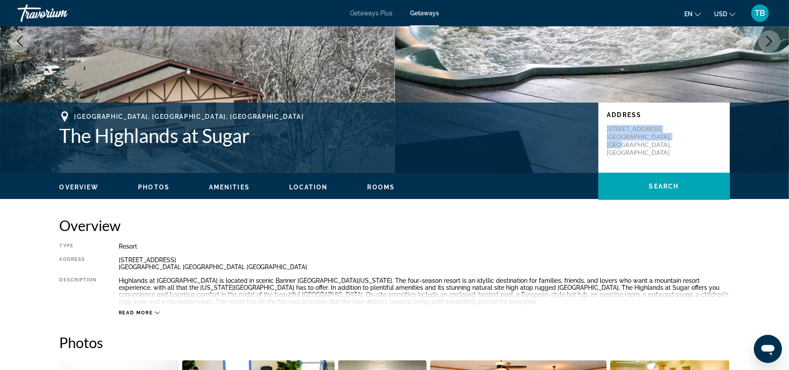
drag, startPoint x: 695, startPoint y: 145, endPoint x: 596, endPoint y: 139, distance: 98.8
click at [603, 130] on div "Address [STREET_ADDRESS]" at bounding box center [663, 138] width 131 height 70
copy p "[STREET_ADDRESS]"
drag, startPoint x: 280, startPoint y: 260, endPoint x: 284, endPoint y: 255, distance: 6.8
click at [280, 260] on div "[STREET_ADDRESS]" at bounding box center [424, 263] width 611 height 14
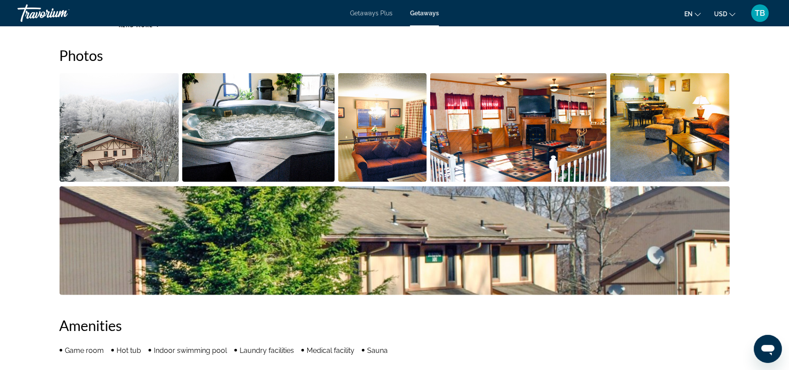
scroll to position [409, 0]
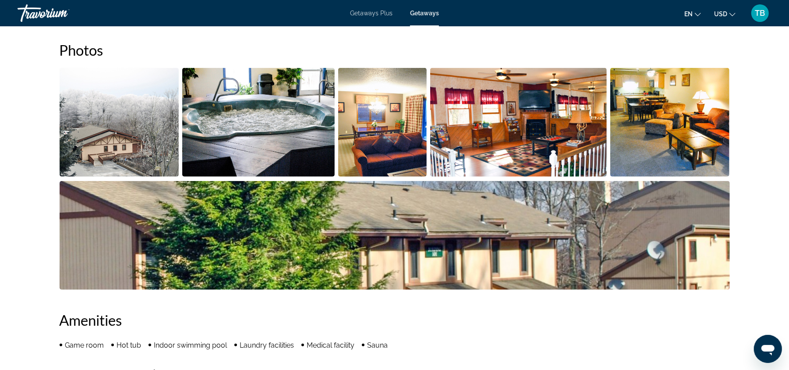
click at [370, 150] on img "Open full-screen image slider" at bounding box center [382, 122] width 89 height 109
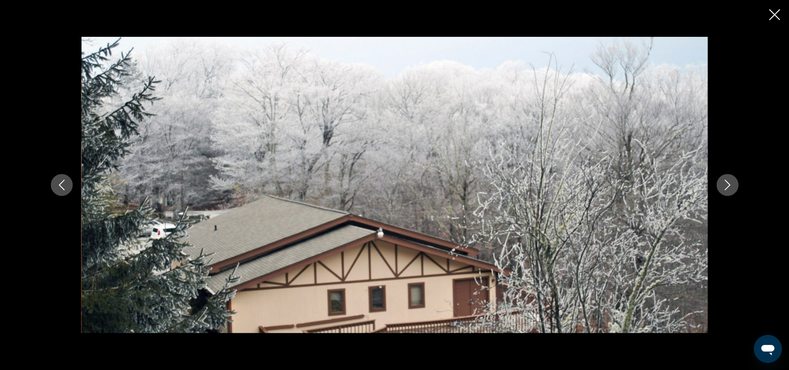
click at [729, 188] on icon "Next image" at bounding box center [727, 185] width 11 height 11
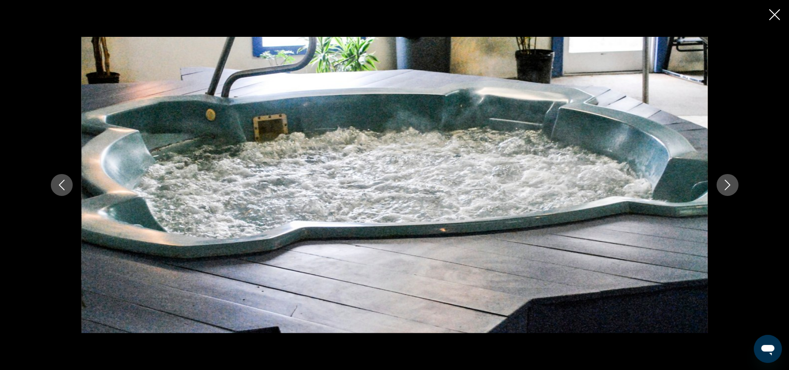
click at [729, 185] on icon "Next image" at bounding box center [727, 185] width 11 height 11
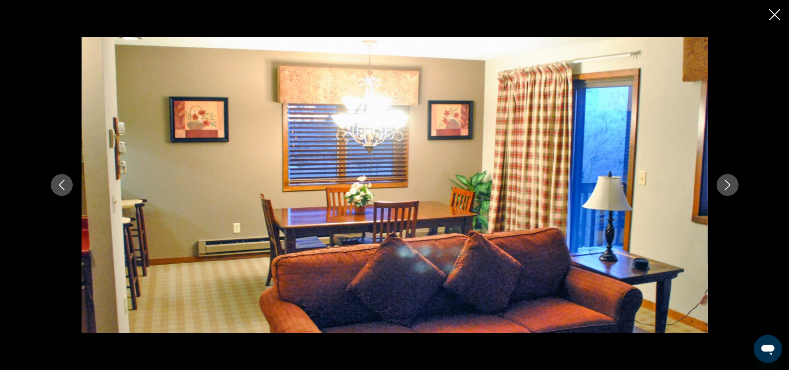
click at [728, 186] on icon "Next image" at bounding box center [727, 185] width 11 height 11
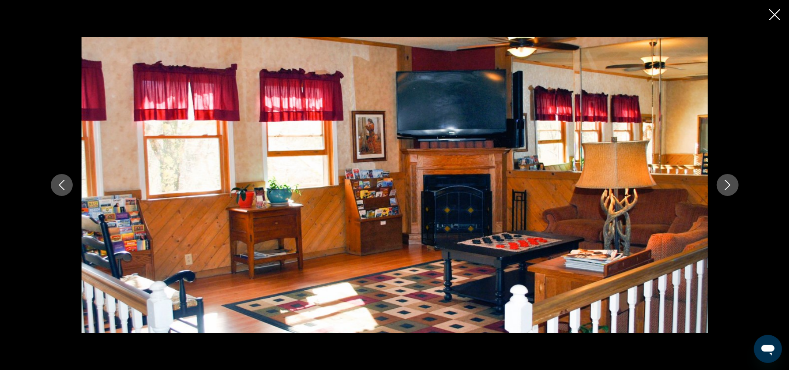
click at [728, 186] on icon "Next image" at bounding box center [727, 185] width 11 height 11
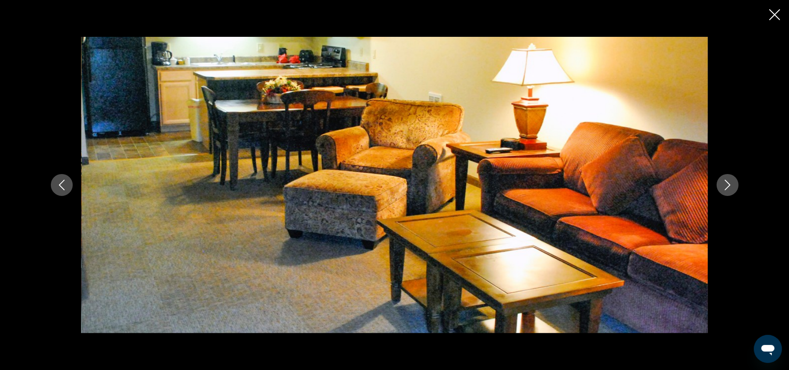
click at [728, 186] on icon "Next image" at bounding box center [727, 185] width 11 height 11
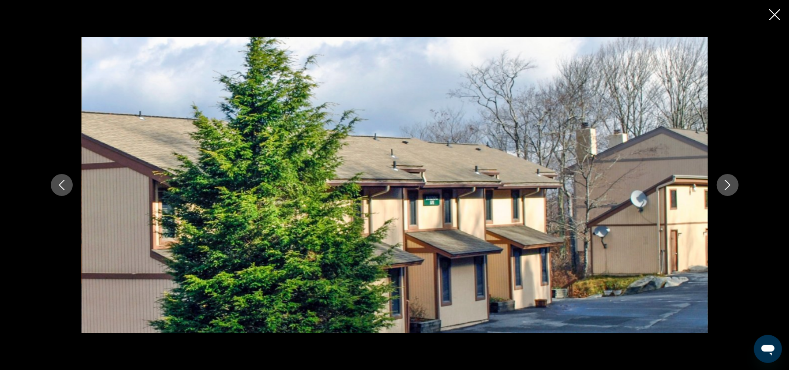
click at [728, 184] on icon "Next image" at bounding box center [727, 185] width 11 height 11
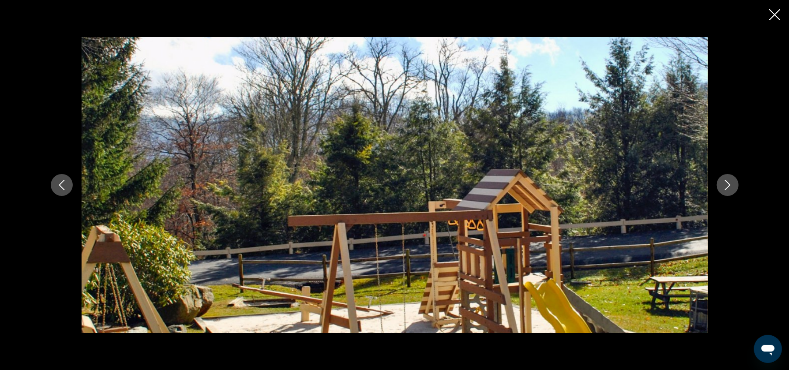
click at [727, 177] on button "Next image" at bounding box center [728, 185] width 22 height 22
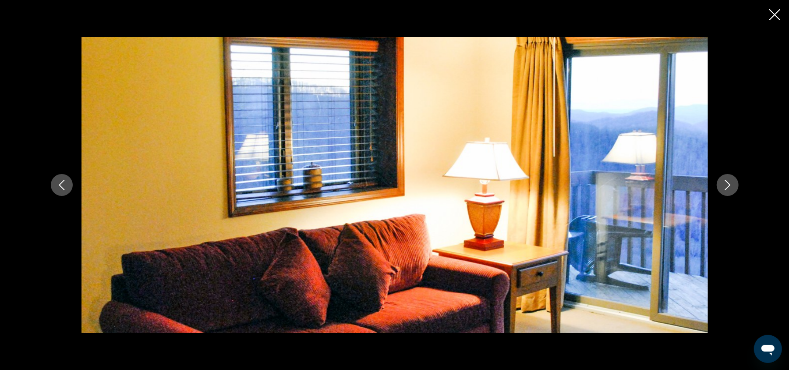
click at [727, 177] on button "Next image" at bounding box center [728, 185] width 22 height 22
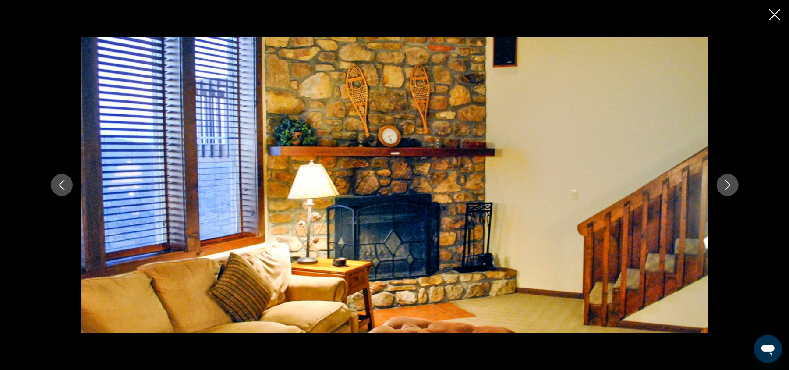
click at [725, 171] on div "prev next" at bounding box center [394, 185] width 705 height 296
click at [728, 175] on button "Next image" at bounding box center [728, 185] width 22 height 22
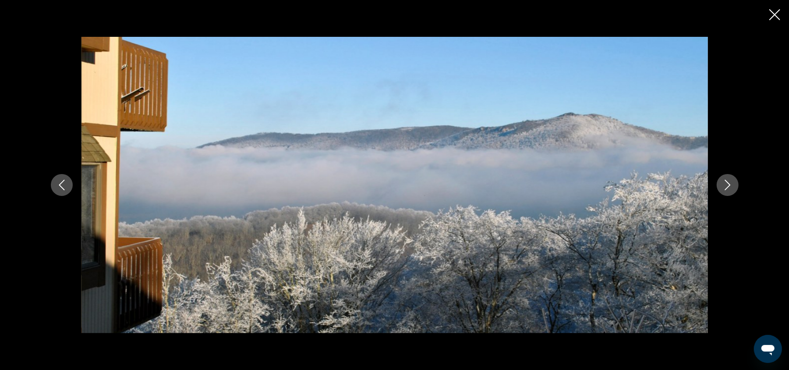
click at [725, 185] on icon "Next image" at bounding box center [727, 185] width 11 height 11
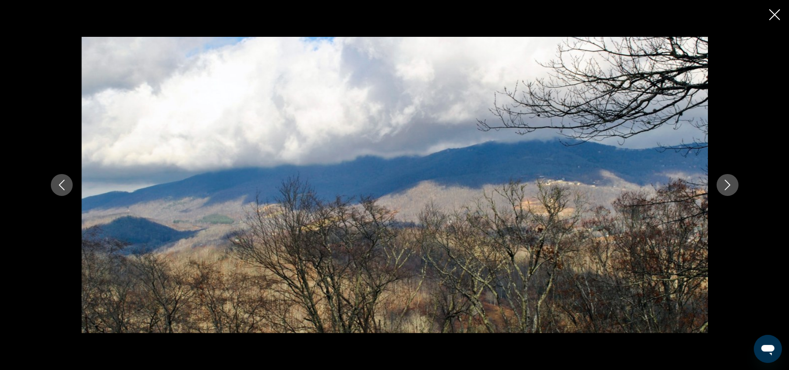
click at [724, 187] on icon "Next image" at bounding box center [727, 185] width 11 height 11
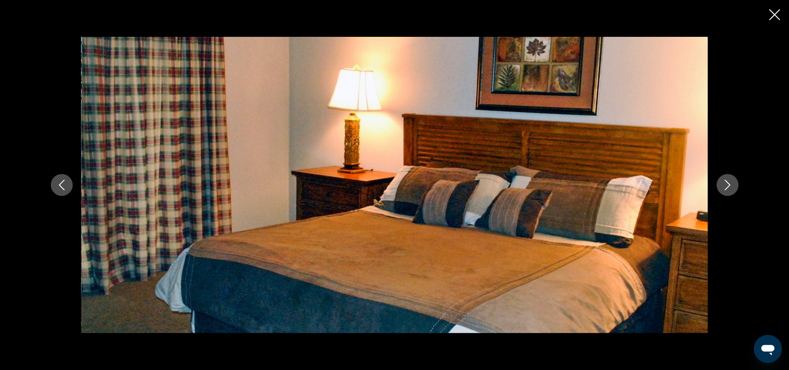
click at [724, 184] on icon "Next image" at bounding box center [727, 185] width 11 height 11
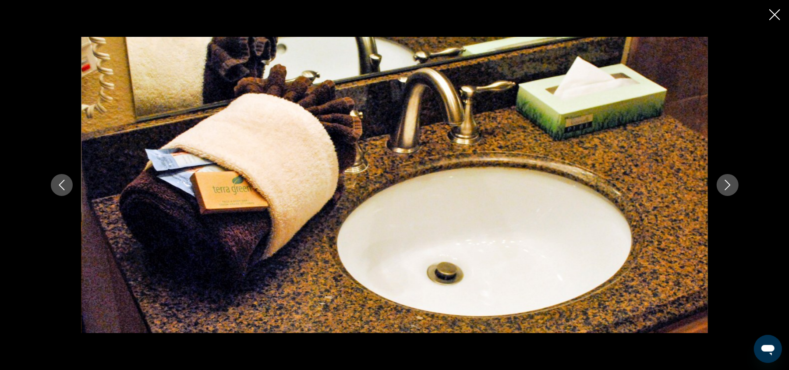
click at [726, 180] on icon "Next image" at bounding box center [727, 185] width 11 height 11
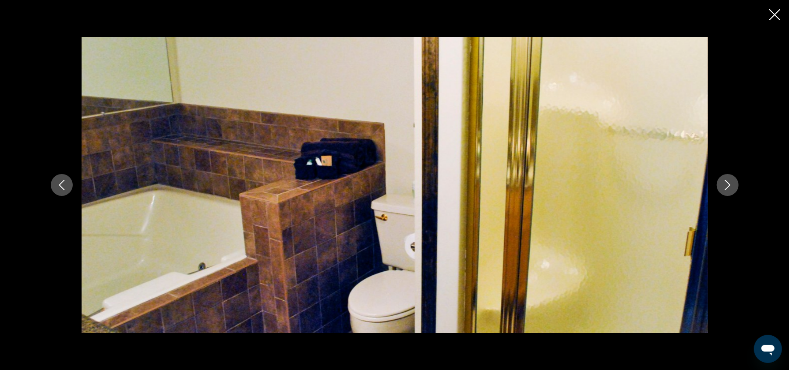
click at [772, 13] on icon "Close slideshow" at bounding box center [774, 14] width 11 height 11
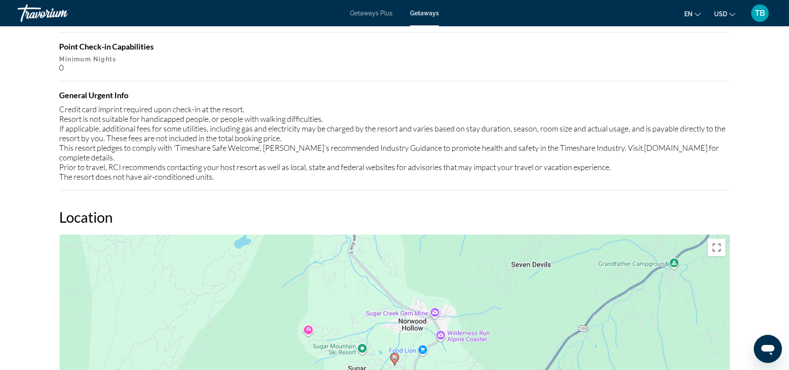
scroll to position [759, 0]
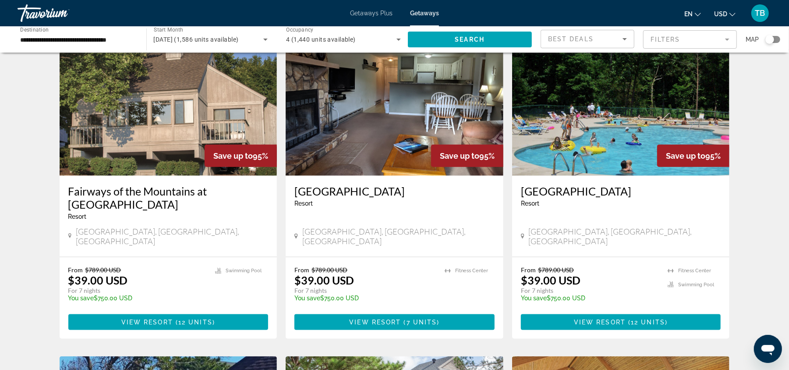
scroll to position [701, 0]
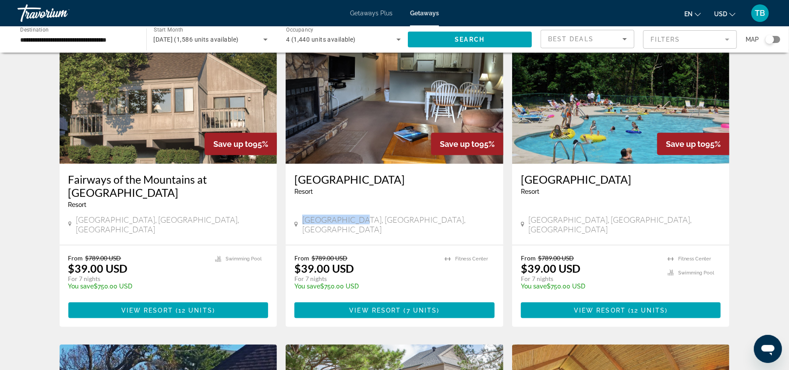
drag, startPoint x: 358, startPoint y: 174, endPoint x: 311, endPoint y: 166, distance: 47.9
click at [308, 215] on div "[GEOGRAPHIC_DATA], [GEOGRAPHIC_DATA], [GEOGRAPHIC_DATA]" at bounding box center [394, 224] width 200 height 19
drag, startPoint x: 362, startPoint y: 180, endPoint x: 356, endPoint y: 178, distance: 6.0
click at [362, 215] on div "[GEOGRAPHIC_DATA], [GEOGRAPHIC_DATA], [GEOGRAPHIC_DATA]" at bounding box center [394, 225] width 200 height 21
click at [363, 166] on div "[GEOGRAPHIC_DATA] - This is an adults only resort [GEOGRAPHIC_DATA], [GEOGRAPHI…" at bounding box center [395, 204] width 218 height 81
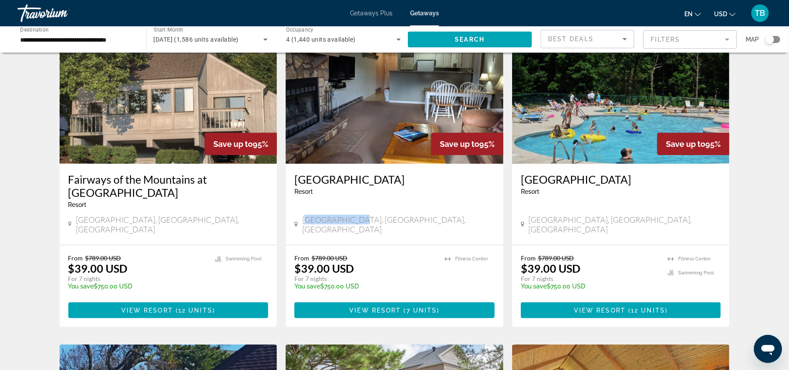
click at [387, 215] on div "[GEOGRAPHIC_DATA], [GEOGRAPHIC_DATA], [GEOGRAPHIC_DATA]" at bounding box center [394, 224] width 200 height 19
click at [427, 173] on h3 "[GEOGRAPHIC_DATA]" at bounding box center [394, 179] width 200 height 13
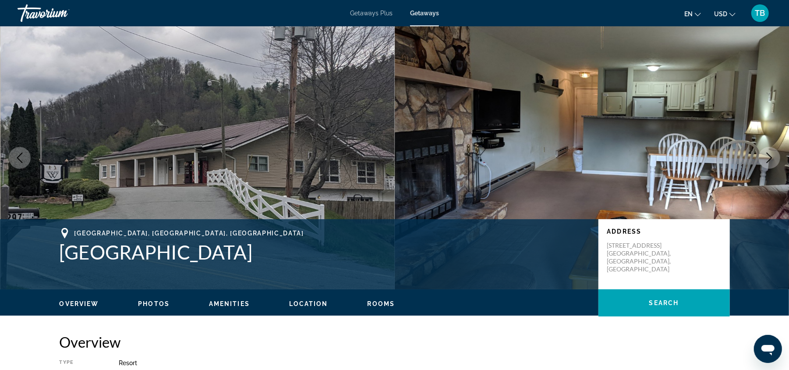
drag, startPoint x: 242, startPoint y: 253, endPoint x: 51, endPoint y: 258, distance: 191.1
click at [25, 261] on div "[GEOGRAPHIC_DATA], [GEOGRAPHIC_DATA] [GEOGRAPHIC_DATA] Address [STREET_ADDRESS]…" at bounding box center [394, 254] width 789 height 70
copy div "[GEOGRAPHIC_DATA], [GEOGRAPHIC_DATA], [GEOGRAPHIC_DATA] [GEOGRAPHIC_DATA]"
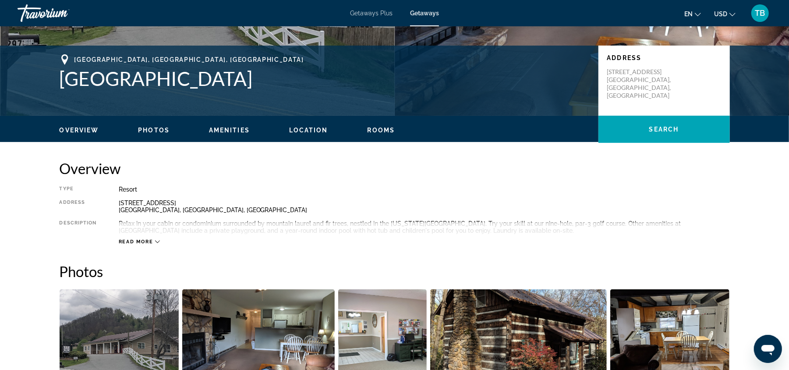
scroll to position [234, 0]
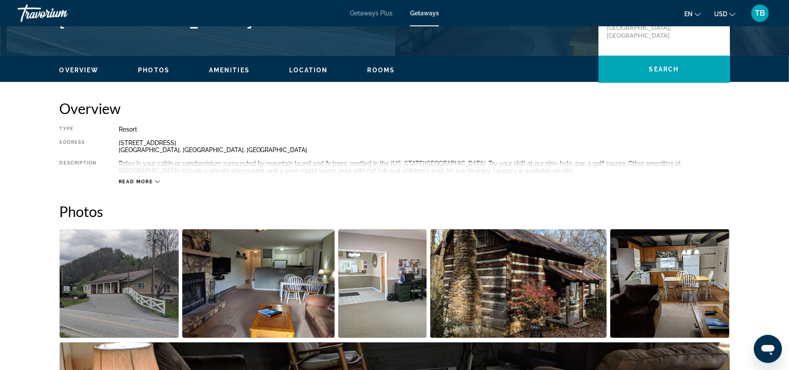
click at [400, 286] on img "Open full-screen image slider" at bounding box center [382, 283] width 89 height 109
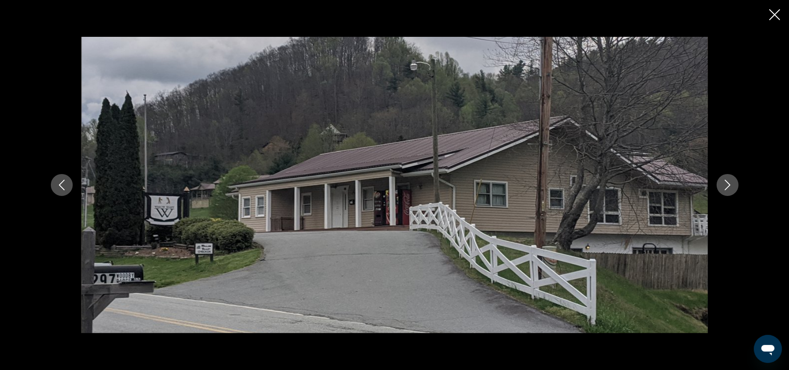
click at [731, 187] on icon "Next image" at bounding box center [727, 185] width 11 height 11
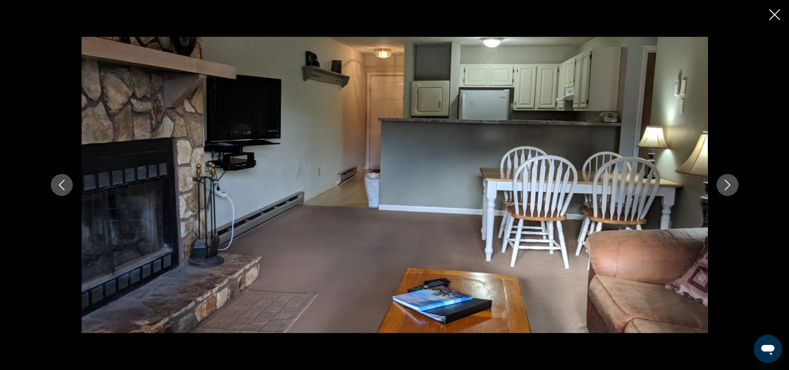
click at [731, 187] on icon "Next image" at bounding box center [727, 185] width 11 height 11
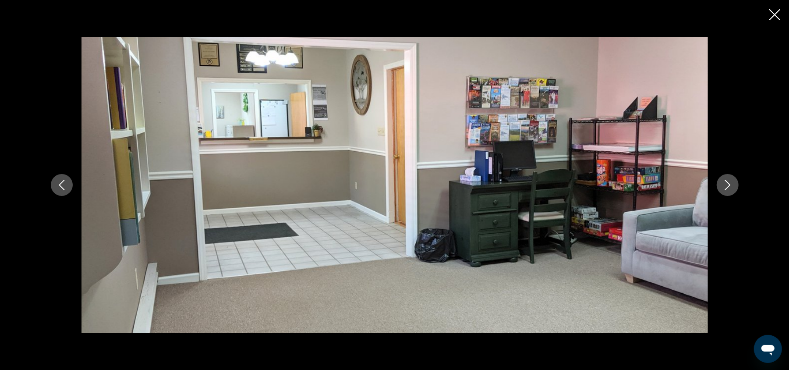
click at [725, 183] on icon "Next image" at bounding box center [727, 185] width 11 height 11
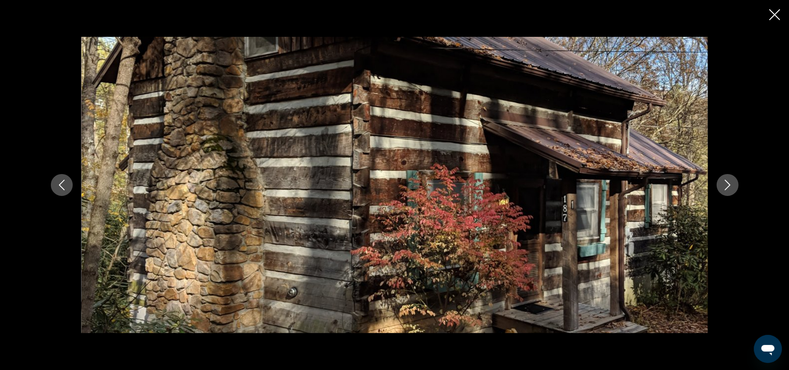
click at [726, 180] on icon "Next image" at bounding box center [727, 185] width 11 height 11
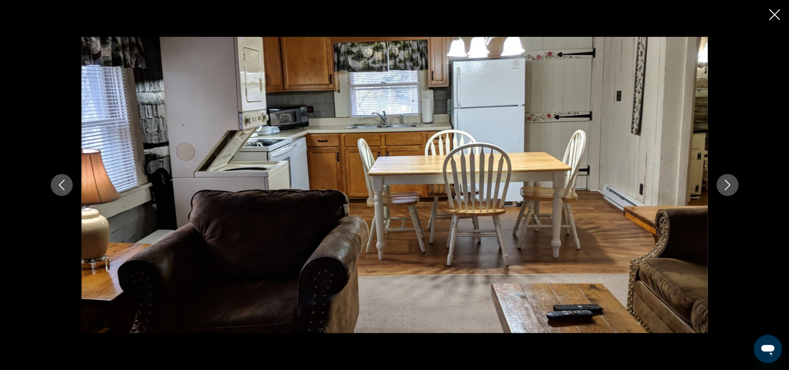
click at [728, 188] on icon "Next image" at bounding box center [727, 185] width 11 height 11
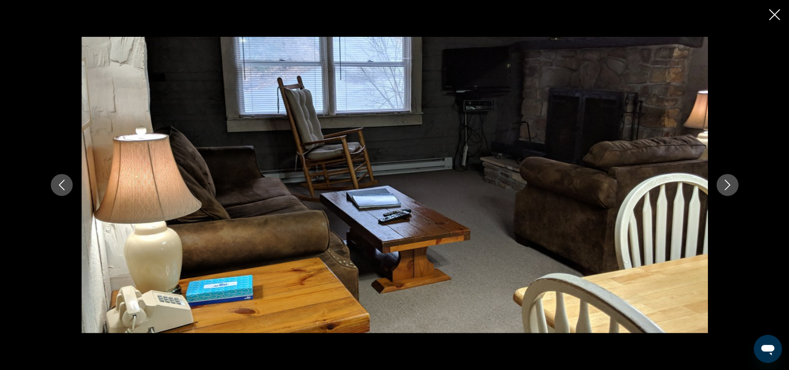
click at [728, 188] on icon "Next image" at bounding box center [727, 185] width 11 height 11
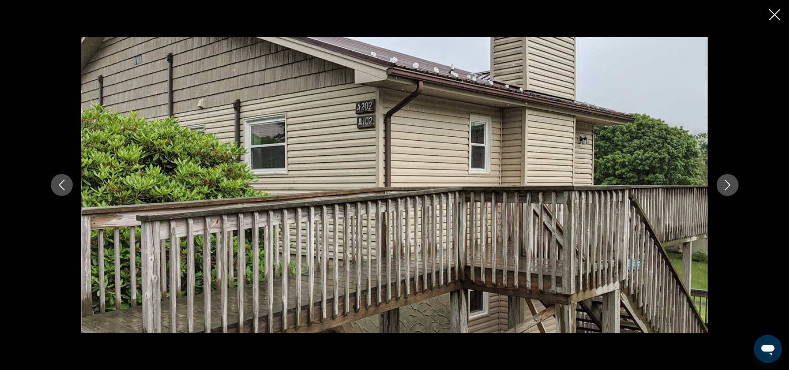
click at [728, 184] on icon "Next image" at bounding box center [727, 185] width 11 height 11
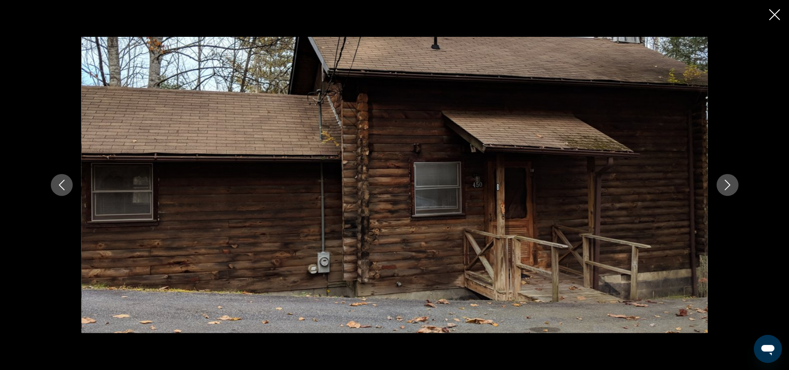
click at [728, 184] on icon "Next image" at bounding box center [727, 185] width 11 height 11
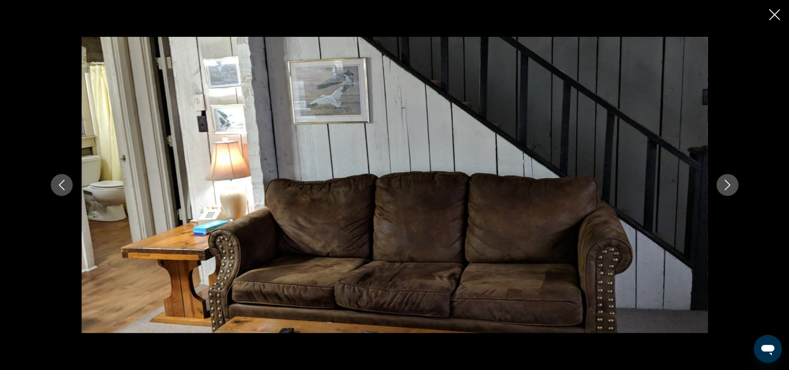
click at [728, 180] on icon "Next image" at bounding box center [727, 185] width 11 height 11
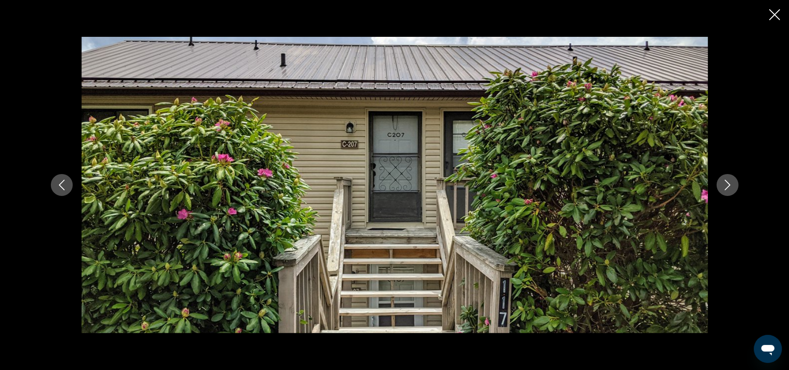
click at [728, 180] on icon "Next image" at bounding box center [727, 185] width 11 height 11
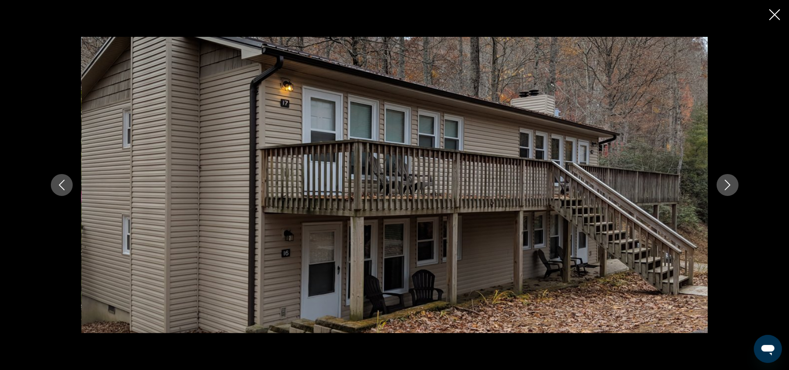
click at [725, 186] on icon "Next image" at bounding box center [727, 185] width 11 height 11
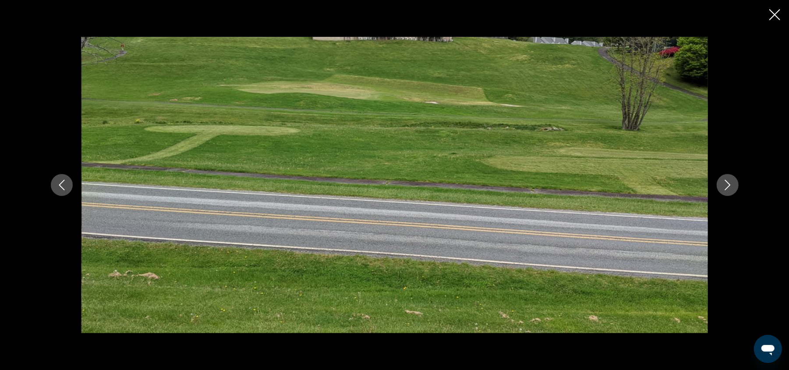
click at [725, 186] on icon "Next image" at bounding box center [727, 185] width 11 height 11
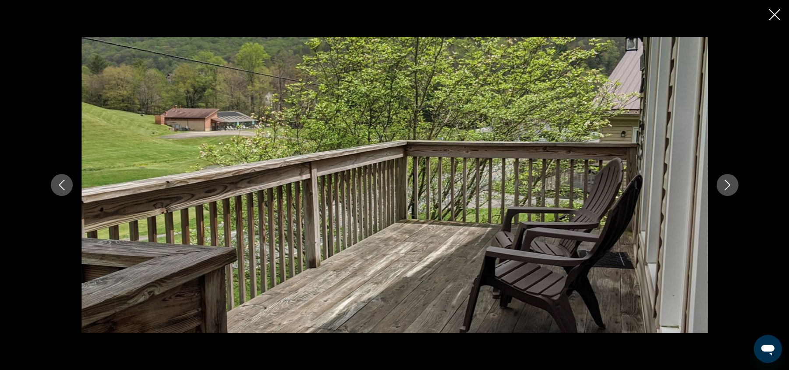
click at [725, 184] on icon "Next image" at bounding box center [727, 185] width 11 height 11
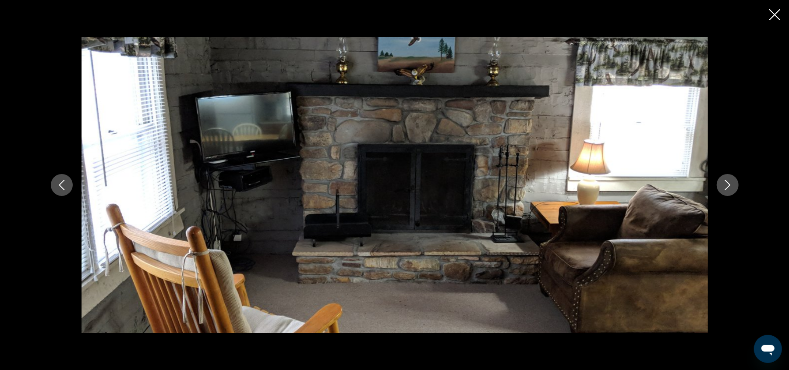
click at [726, 181] on icon "Next image" at bounding box center [728, 185] width 6 height 11
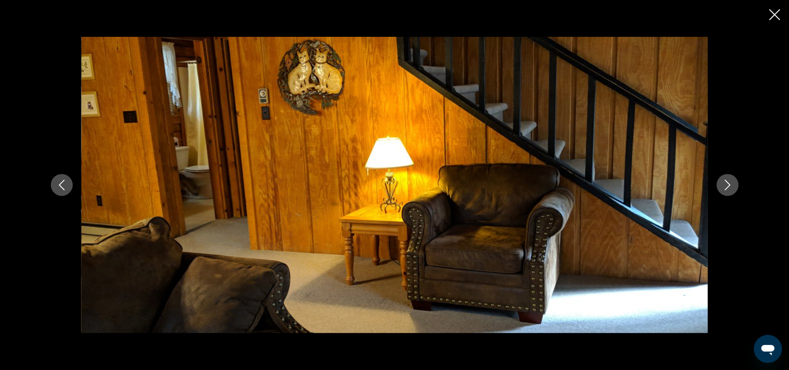
click at [726, 181] on icon "Next image" at bounding box center [728, 185] width 6 height 11
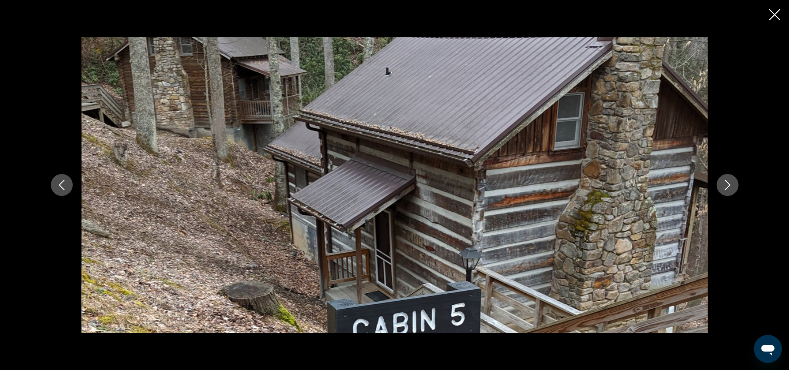
click at [726, 177] on button "Next image" at bounding box center [728, 185] width 22 height 22
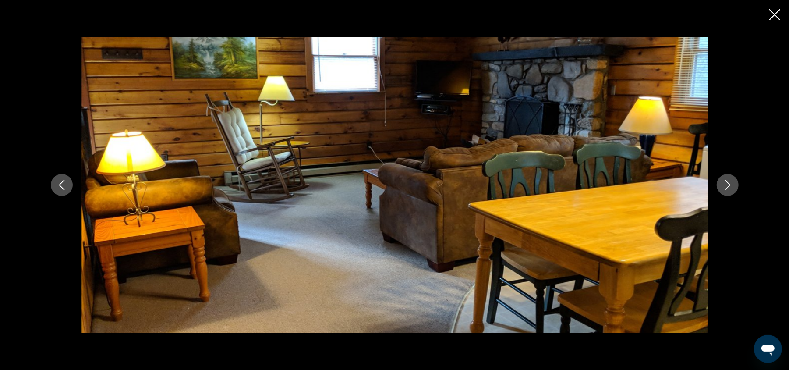
click at [726, 177] on button "Next image" at bounding box center [728, 185] width 22 height 22
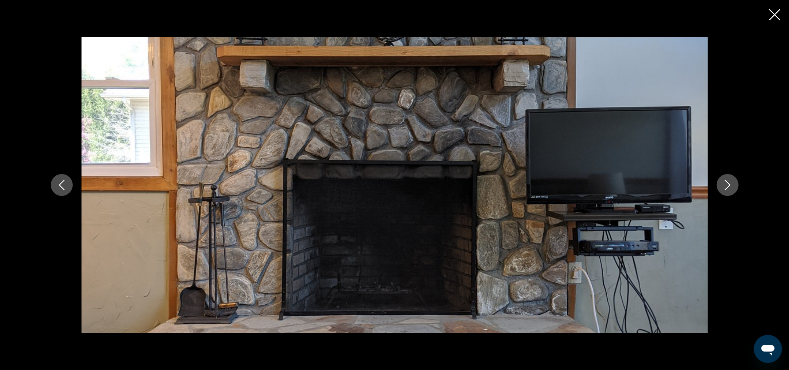
click at [727, 174] on button "Next image" at bounding box center [728, 185] width 22 height 22
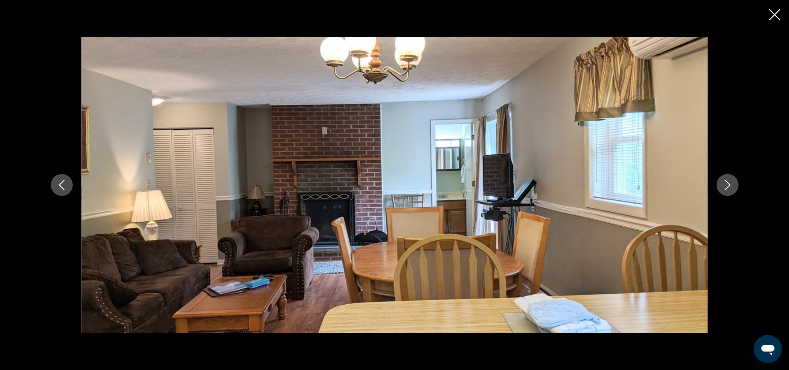
click at [727, 184] on icon "Next image" at bounding box center [727, 185] width 11 height 11
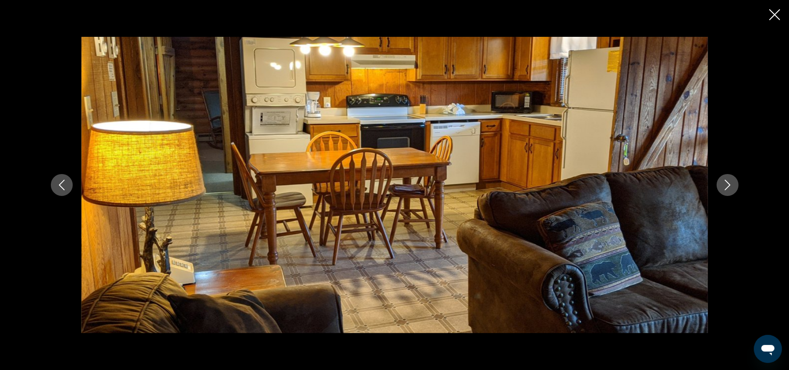
click at [726, 166] on div "prev next" at bounding box center [394, 185] width 705 height 296
click at [772, 15] on icon "Close slideshow" at bounding box center [774, 14] width 11 height 11
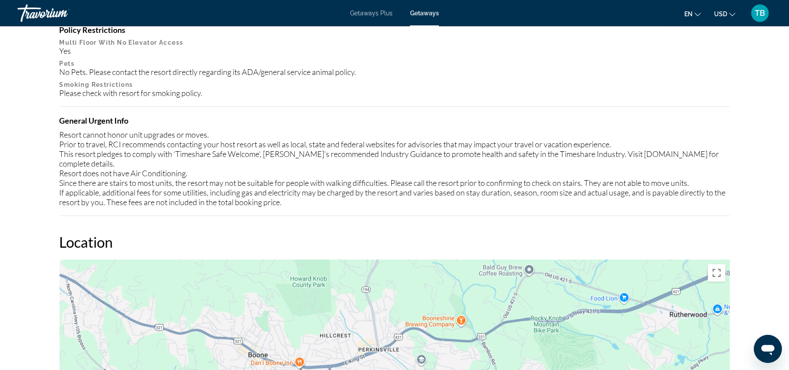
scroll to position [787, 0]
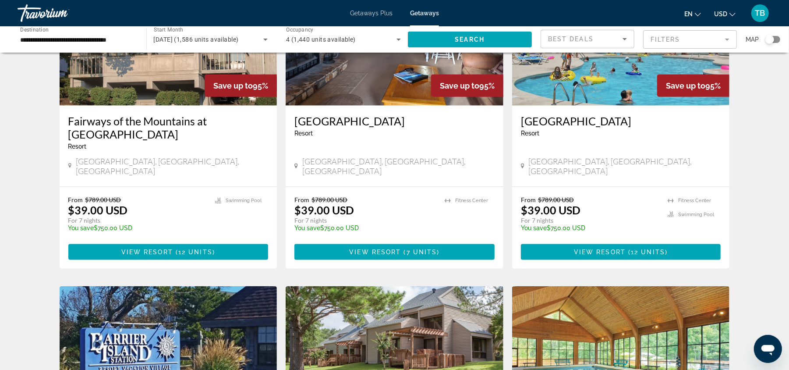
scroll to position [993, 0]
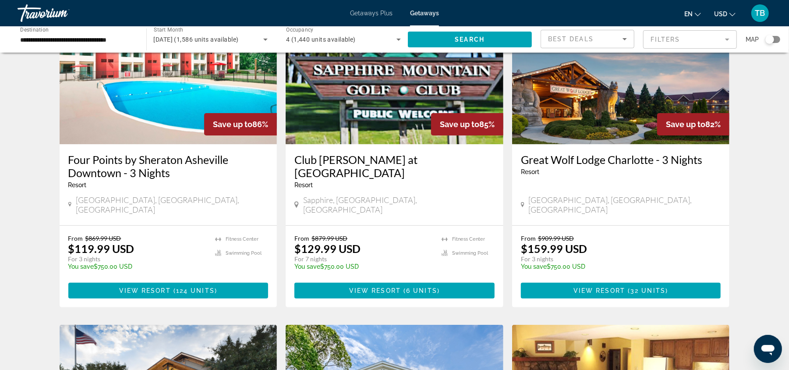
scroll to position [58, 0]
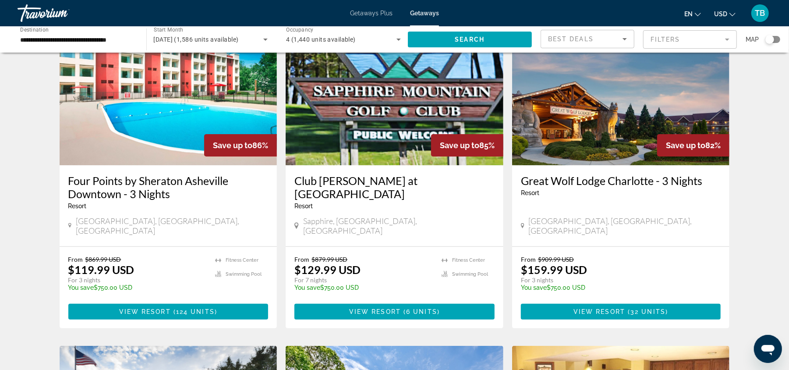
click at [612, 113] on img "Main content" at bounding box center [621, 95] width 218 height 140
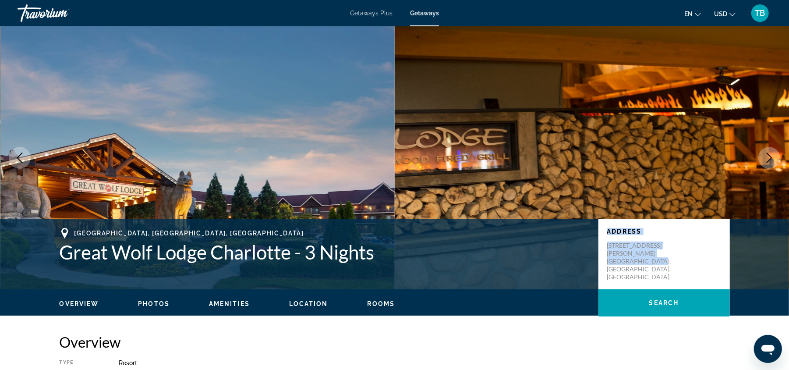
drag, startPoint x: 662, startPoint y: 251, endPoint x: 595, endPoint y: 249, distance: 67.5
click at [595, 249] on div "[GEOGRAPHIC_DATA], [GEOGRAPHIC_DATA], [GEOGRAPHIC_DATA] [GEOGRAPHIC_DATA] Charl…" at bounding box center [394, 254] width 705 height 53
copy div "Address [STREET_ADDRESS][PERSON_NAME]"
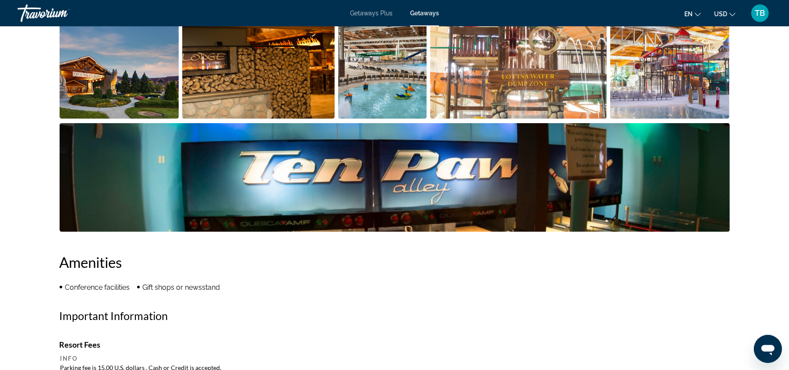
scroll to position [467, 0]
click at [277, 82] on img "Open full-screen image slider" at bounding box center [258, 64] width 152 height 109
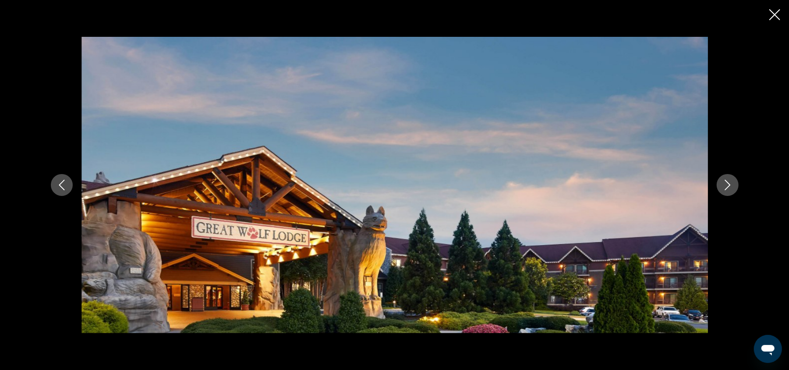
click at [733, 181] on button "Next image" at bounding box center [728, 185] width 22 height 22
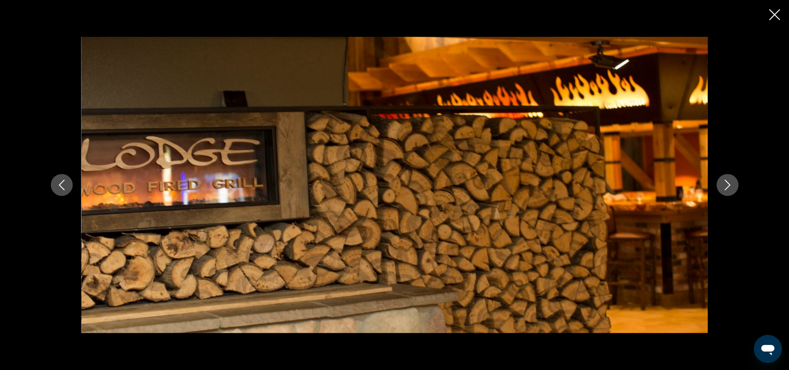
click at [733, 181] on button "Next image" at bounding box center [728, 185] width 22 height 22
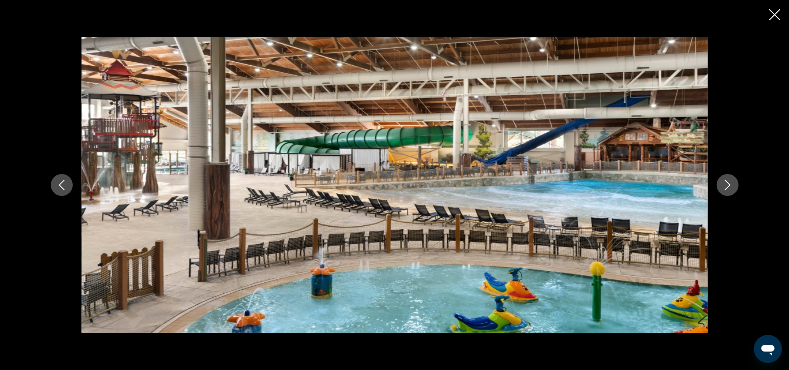
click at [729, 181] on icon "Next image" at bounding box center [727, 185] width 11 height 11
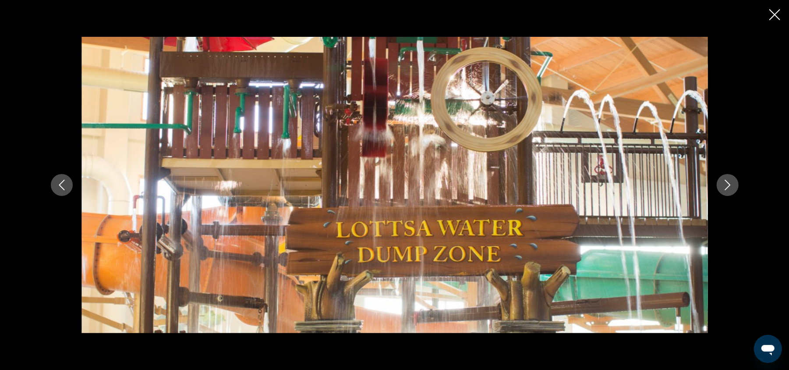
click at [728, 181] on icon "Next image" at bounding box center [727, 185] width 11 height 11
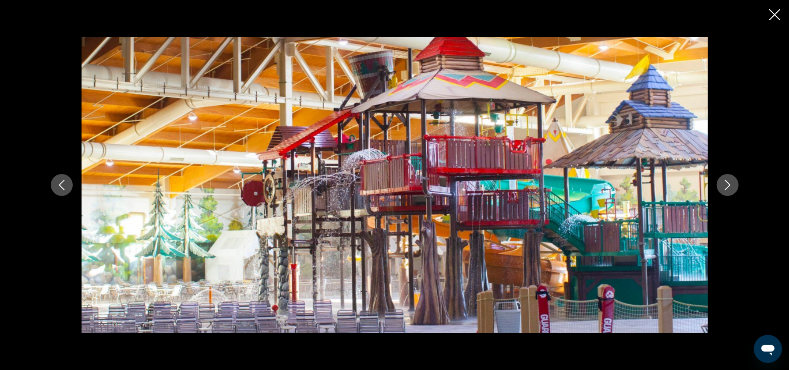
click at [728, 181] on icon "Next image" at bounding box center [727, 185] width 11 height 11
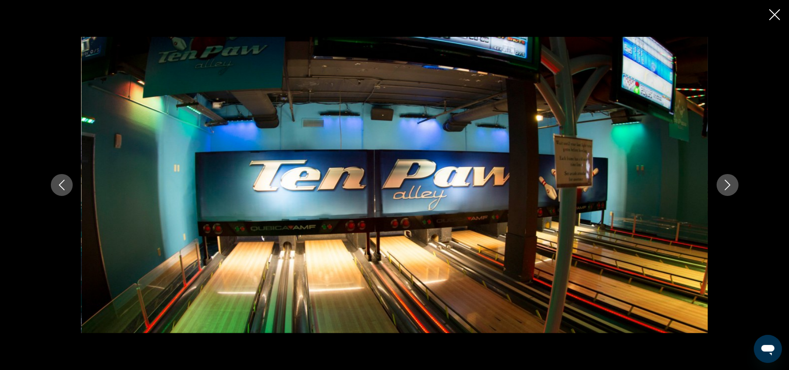
click at [726, 180] on icon "Next image" at bounding box center [728, 185] width 6 height 11
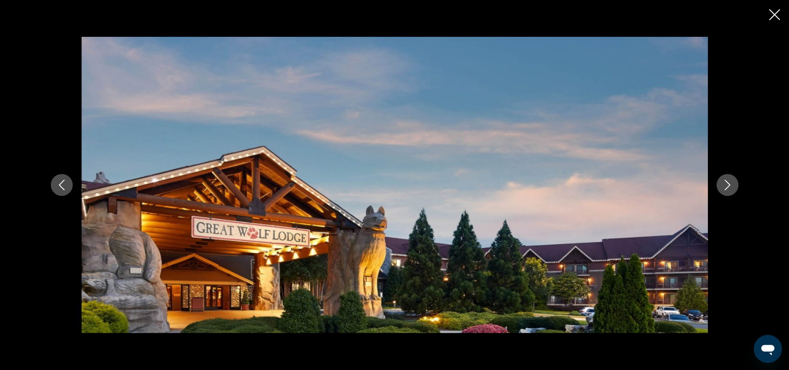
click at [726, 180] on icon "Next image" at bounding box center [728, 185] width 6 height 11
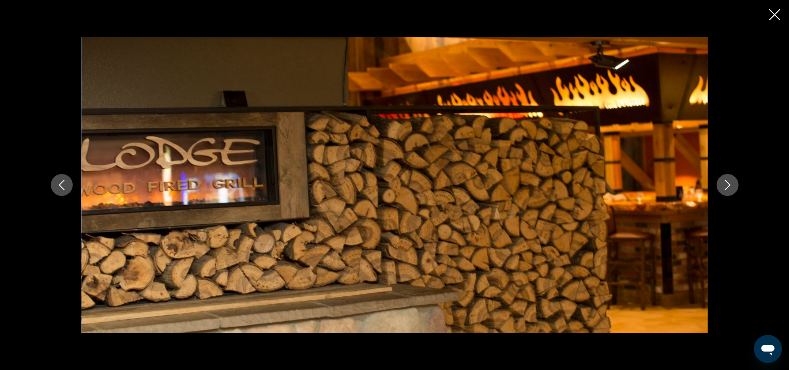
click at [725, 180] on icon "Next image" at bounding box center [727, 185] width 11 height 11
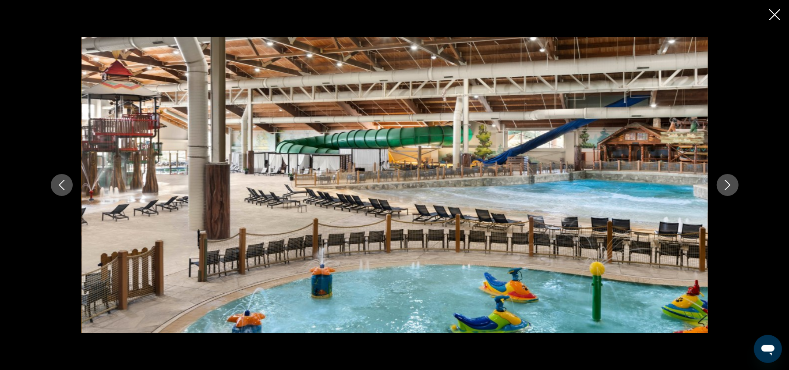
click at [723, 178] on button "Next image" at bounding box center [728, 185] width 22 height 22
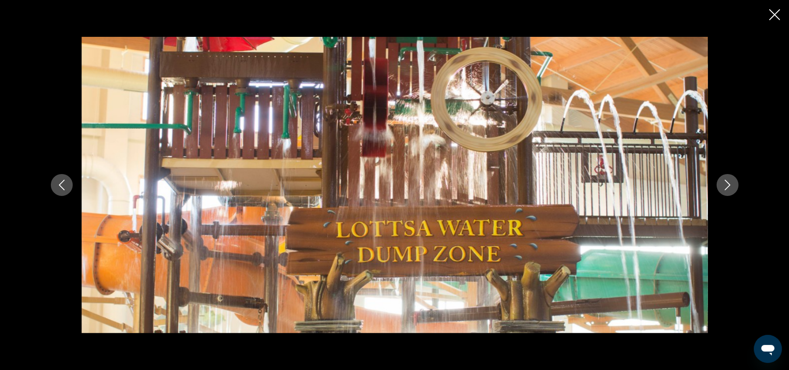
click at [723, 178] on button "Next image" at bounding box center [728, 185] width 22 height 22
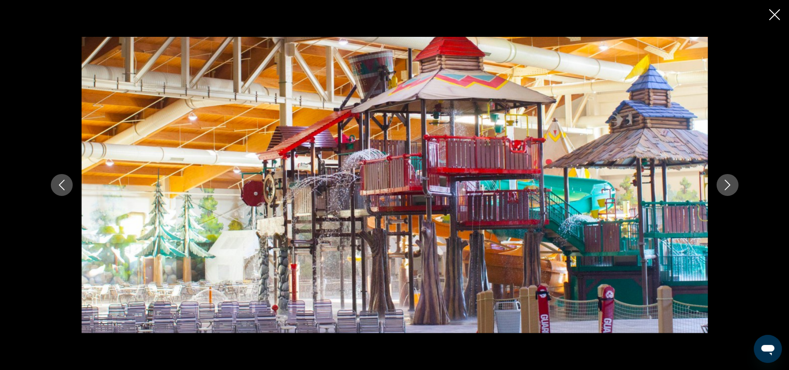
click at [721, 176] on button "Next image" at bounding box center [728, 185] width 22 height 22
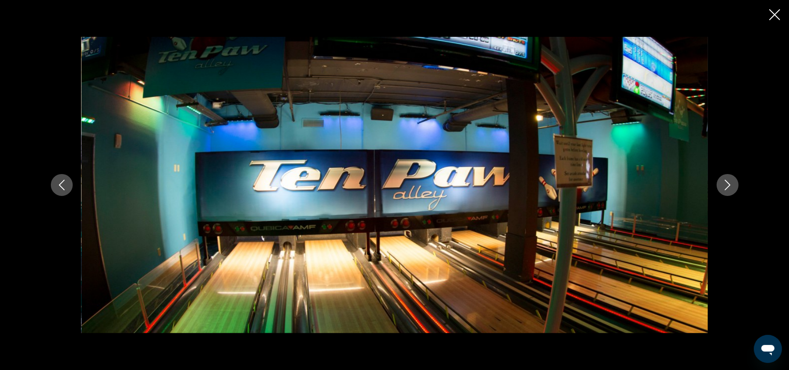
click at [721, 176] on button "Next image" at bounding box center [728, 185] width 22 height 22
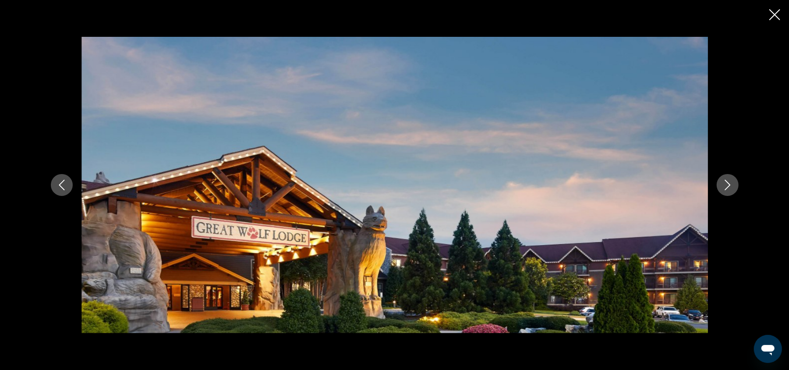
click at [781, 11] on div "prev next" at bounding box center [394, 185] width 789 height 370
click at [778, 13] on icon "Close slideshow" at bounding box center [774, 14] width 11 height 11
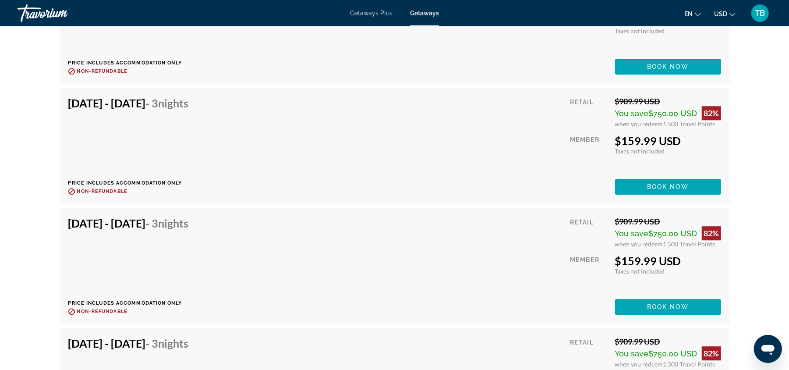
scroll to position [1577, 0]
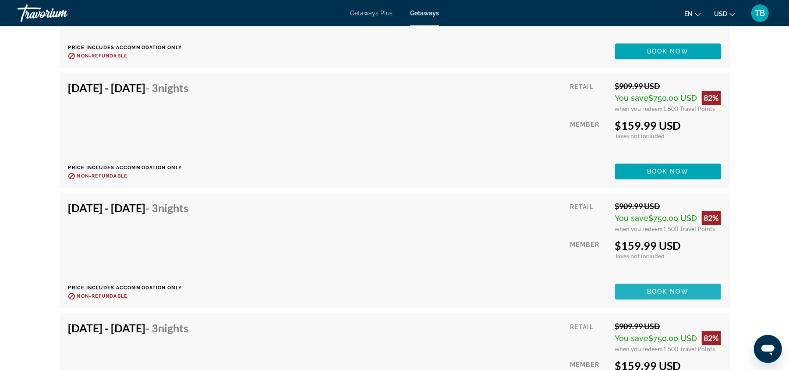
drag, startPoint x: 636, startPoint y: 287, endPoint x: 626, endPoint y: 279, distance: 13.4
click at [635, 287] on span "Main content" at bounding box center [668, 291] width 106 height 21
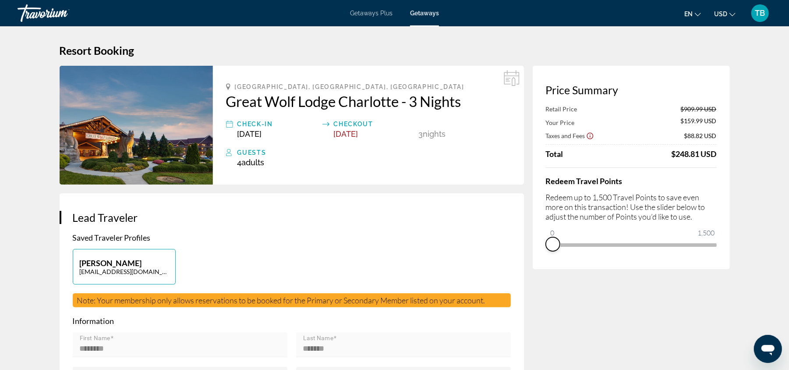
drag, startPoint x: 708, startPoint y: 255, endPoint x: 527, endPoint y: 281, distance: 183.2
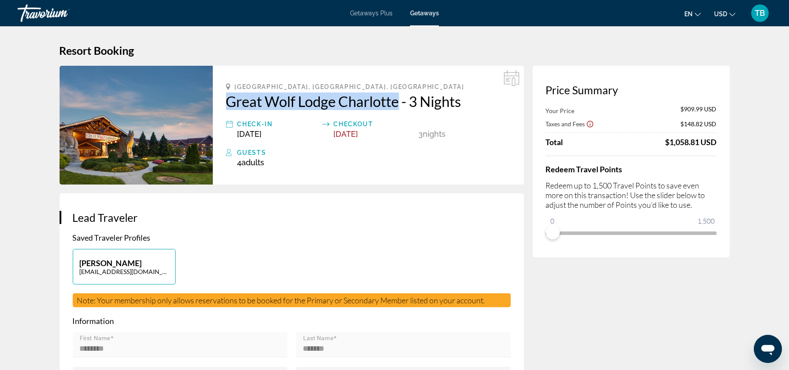
drag, startPoint x: 226, startPoint y: 103, endPoint x: 398, endPoint y: 93, distance: 172.0
click at [400, 93] on div "[GEOGRAPHIC_DATA], [GEOGRAPHIC_DATA], [GEOGRAPHIC_DATA] [GEOGRAPHIC_DATA] Charl…" at bounding box center [368, 125] width 311 height 119
copy h2 "Great Wolf Lodge Charlotte"
